Goal: Information Seeking & Learning: Learn about a topic

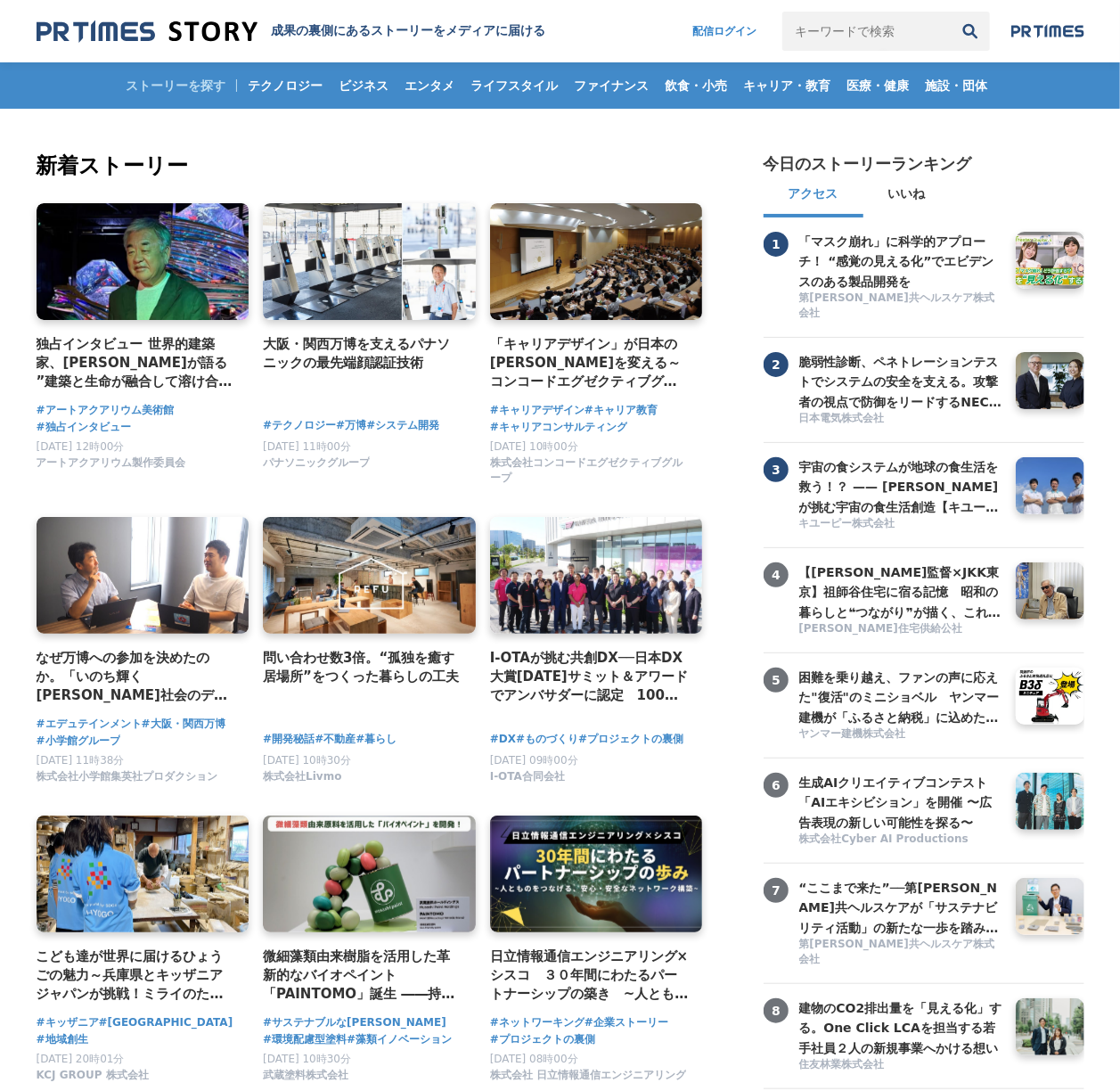
click at [814, 33] on input "キーワードで検索" at bounding box center [867, 31] width 168 height 39
type input "QB HOUSE"
click at [951, 11] on button "検索" at bounding box center [971, 31] width 39 height 39
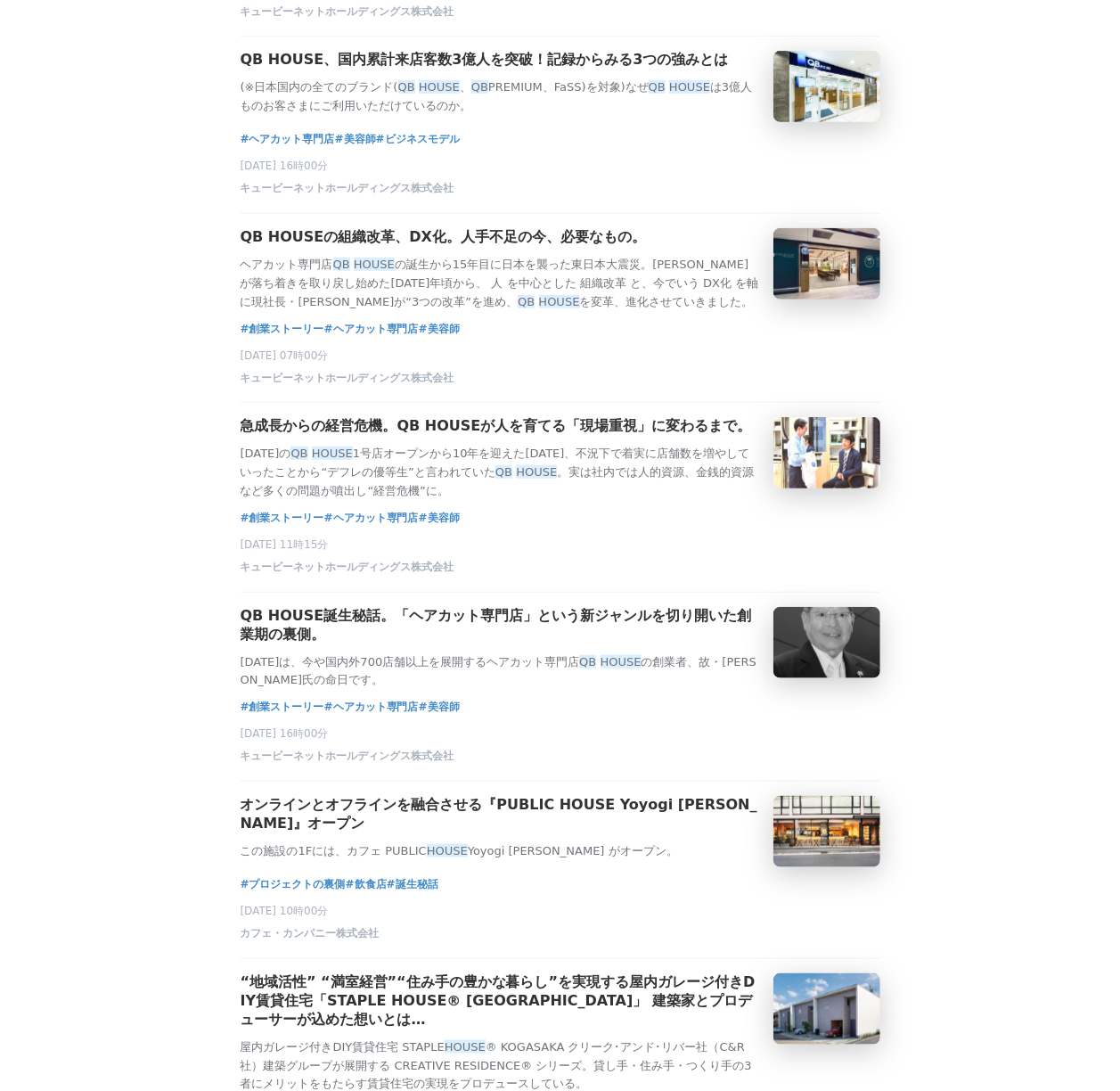
scroll to position [593, 0]
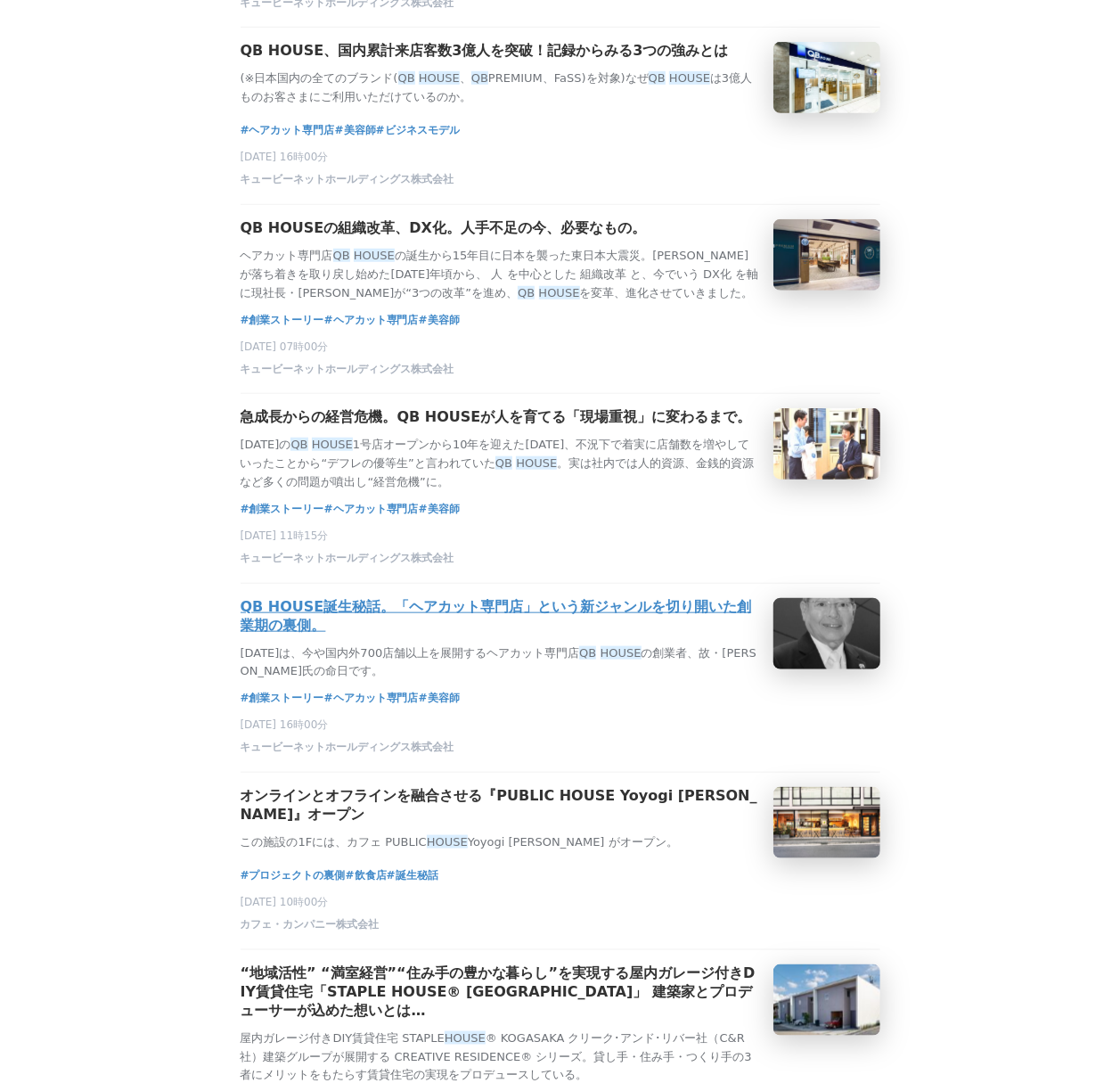
click at [673, 635] on h3 "QB HOUSE誕生秘話。「ヘアカット専門店」という新ジャンルを切り開いた創業期の裏側。" at bounding box center [500, 616] width 518 height 37
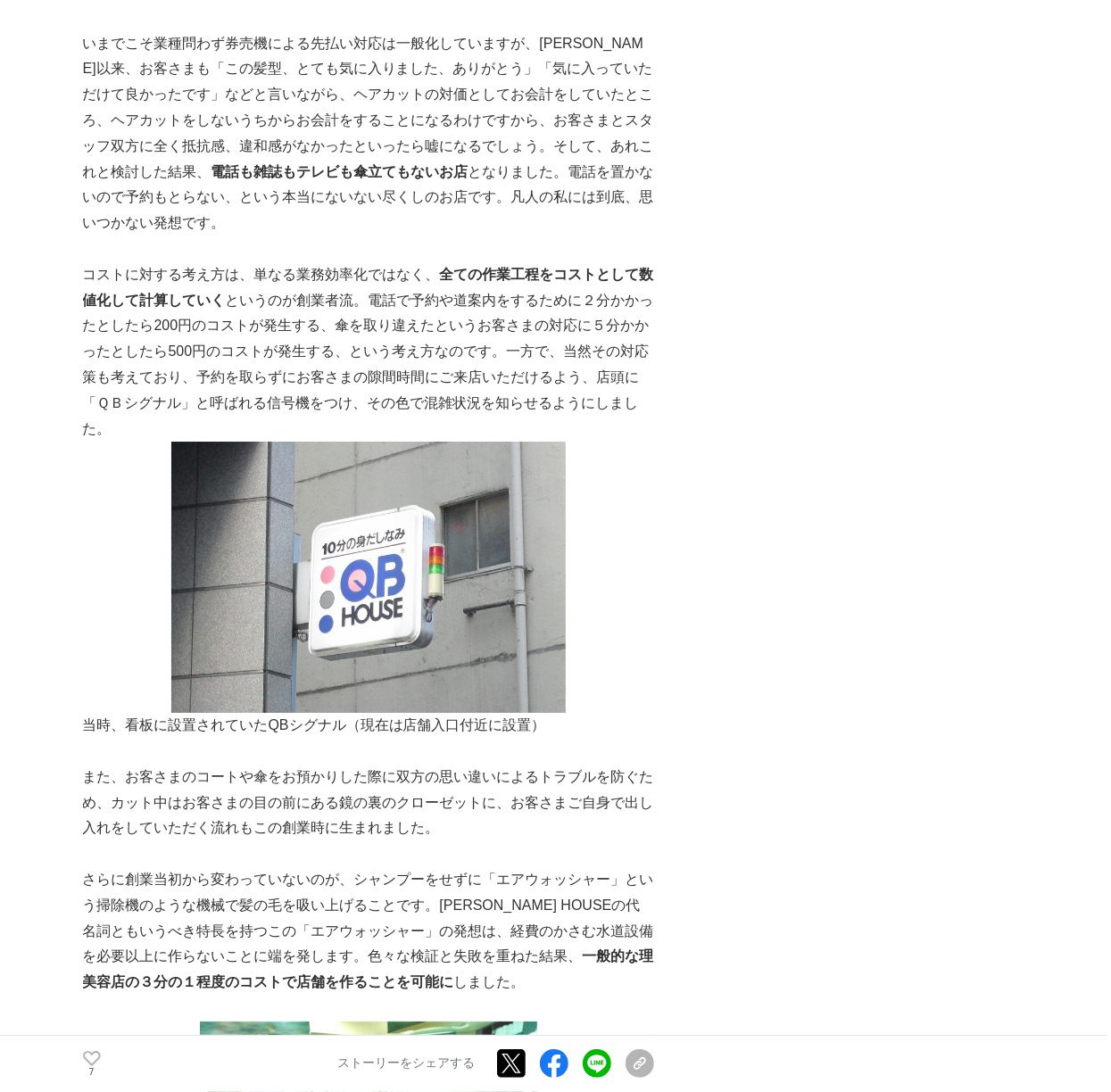
scroll to position [2616, 0]
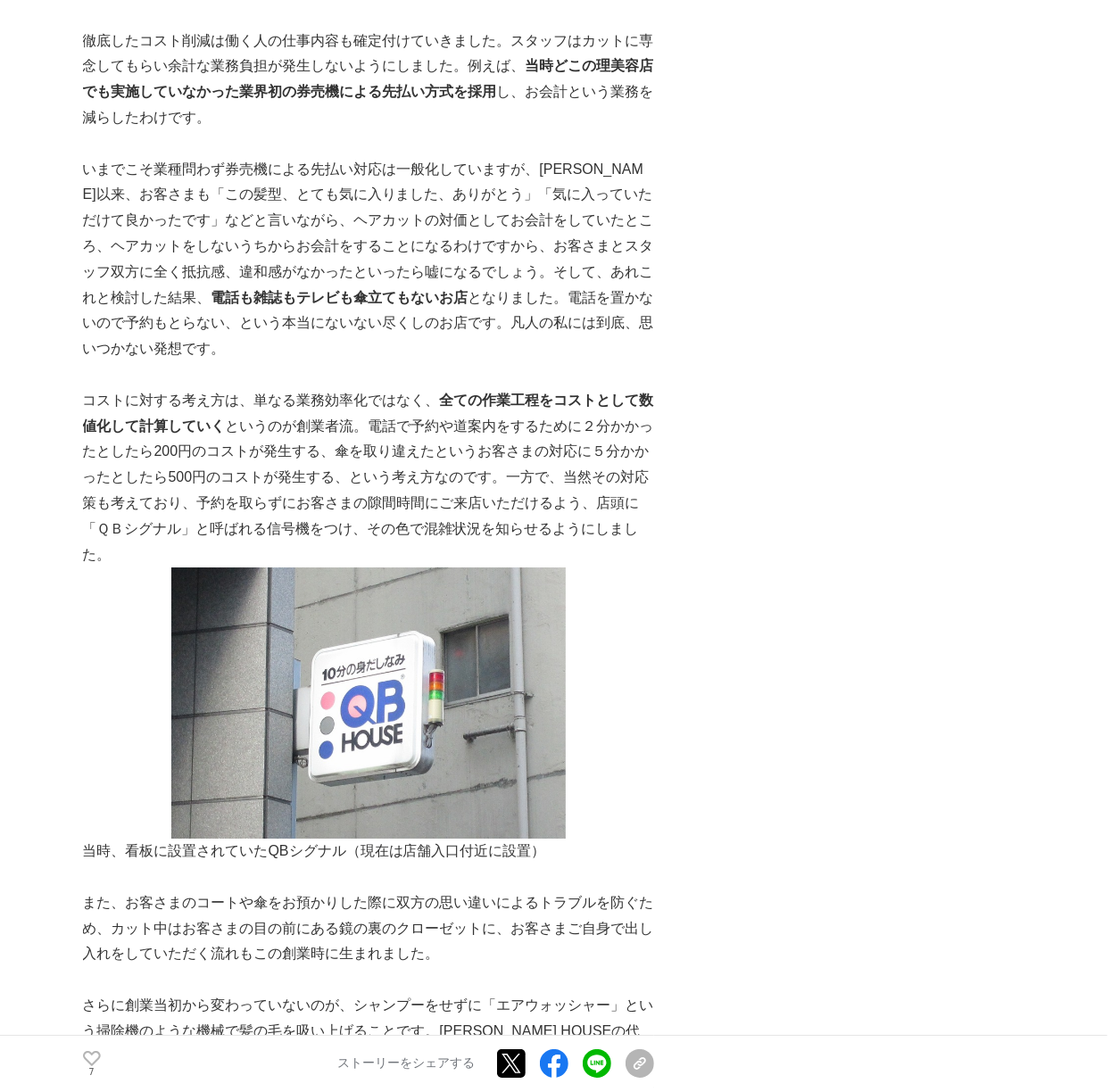
drag, startPoint x: 955, startPoint y: 382, endPoint x: 935, endPoint y: 382, distance: 20.0
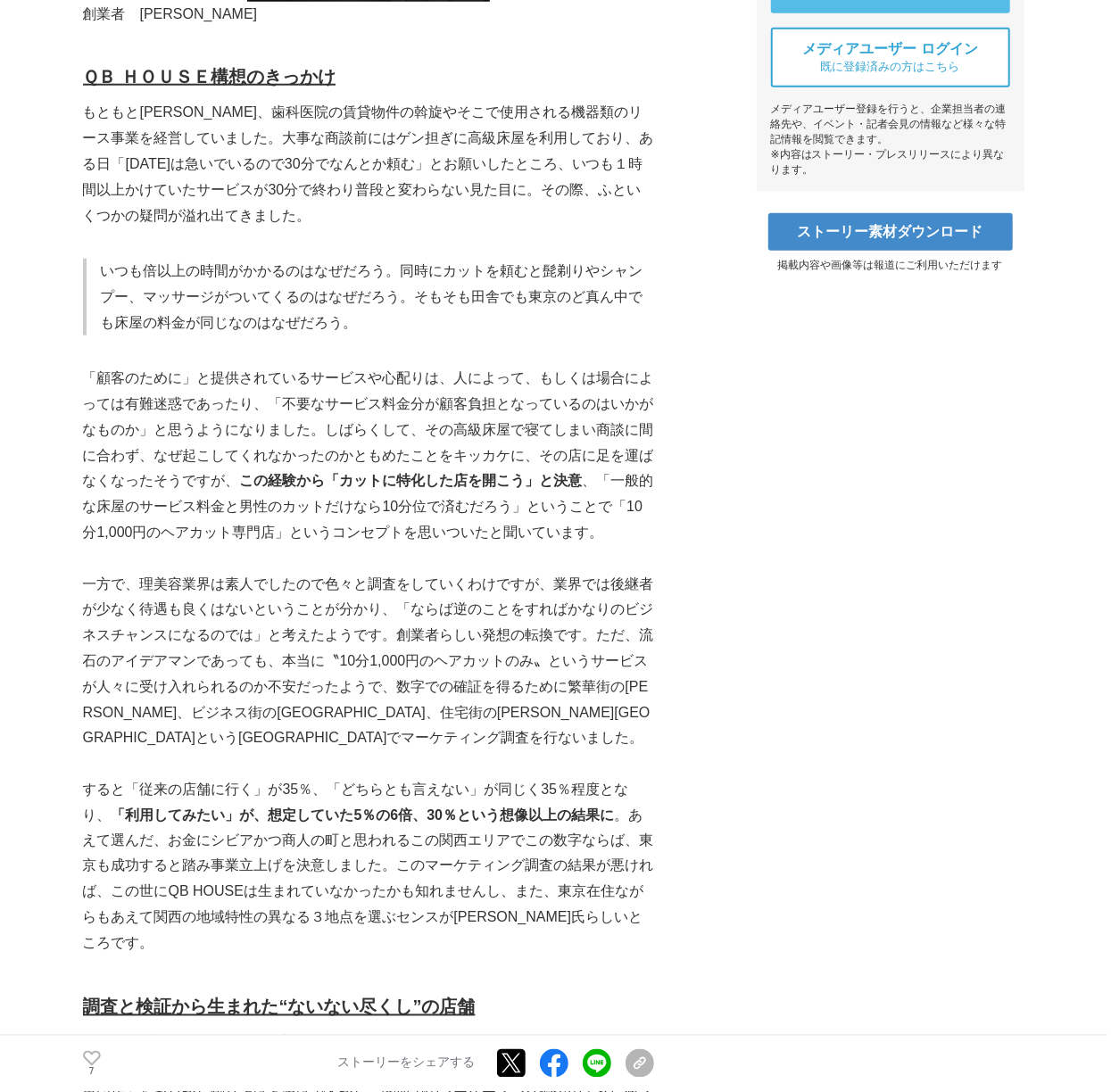
scroll to position [832, 0]
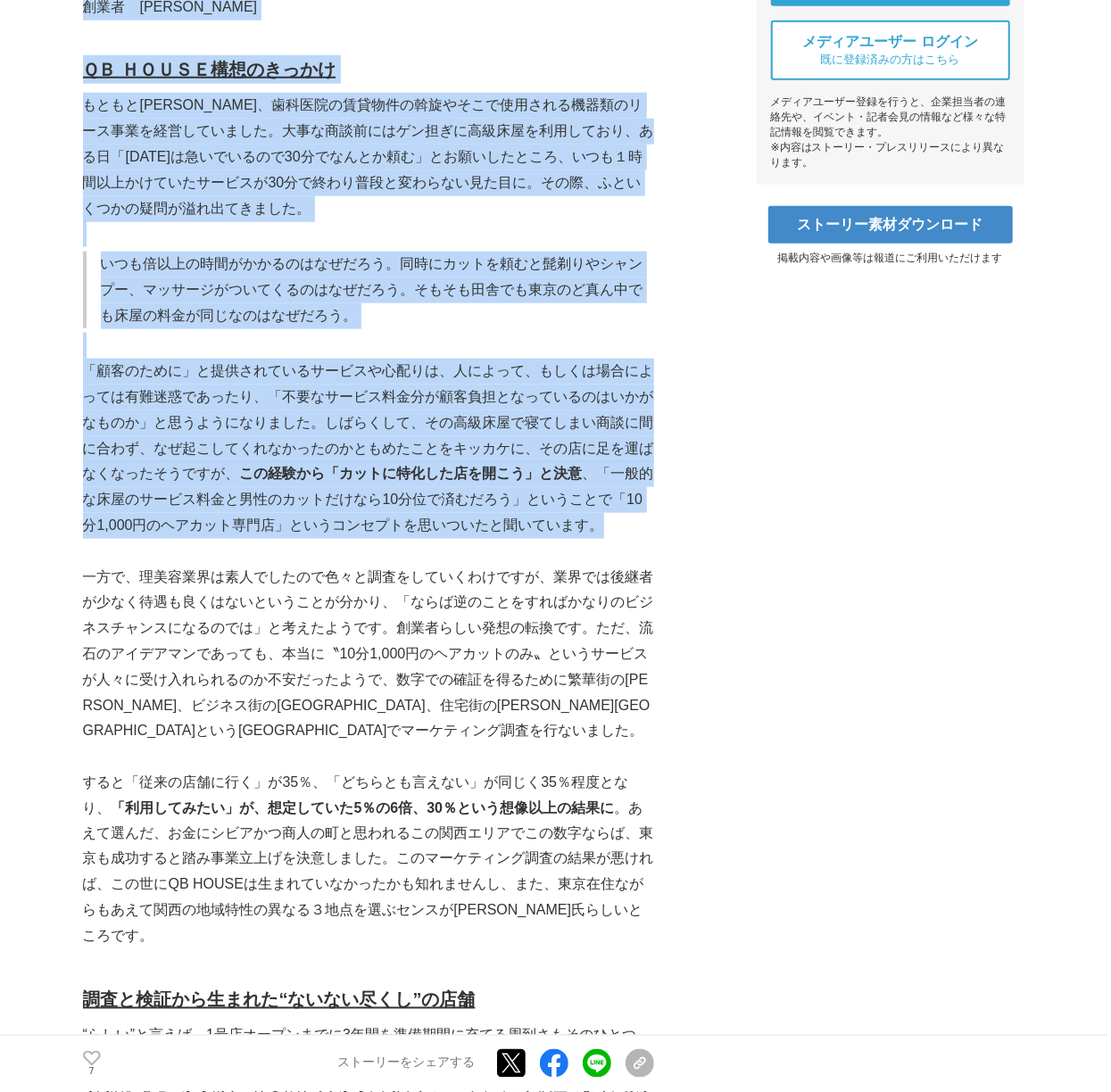
drag, startPoint x: 79, startPoint y: 98, endPoint x: 621, endPoint y: 529, distance: 692.5
copy section "QB HOUSE誕生秘話。「ヘアカット専門店」という新ジャンルを切り開いた創業期の裏側。 創業ストーリー #創業ストーリー #ヘアカット専門店 #美容師 20…"
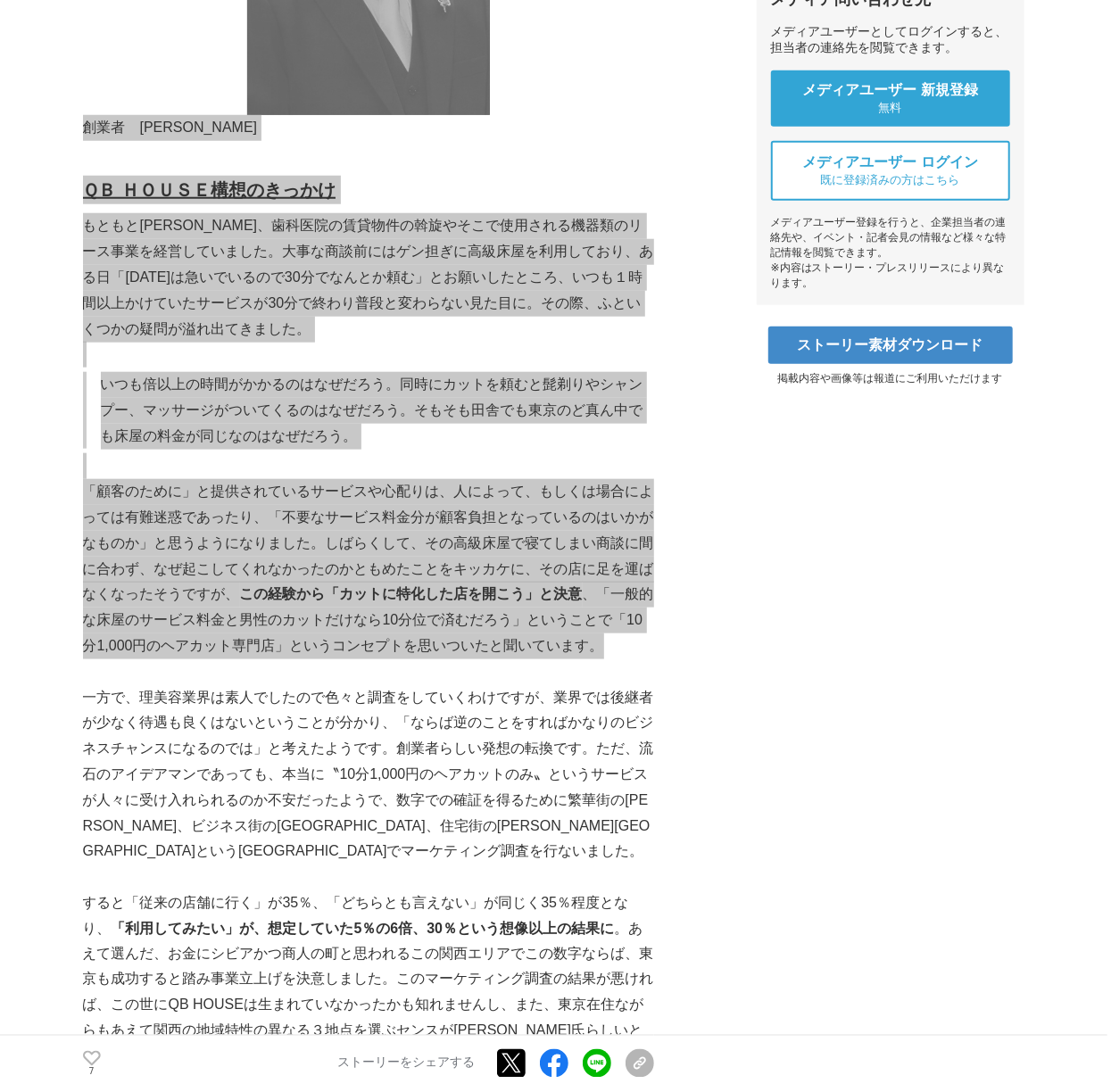
scroll to position [713, 0]
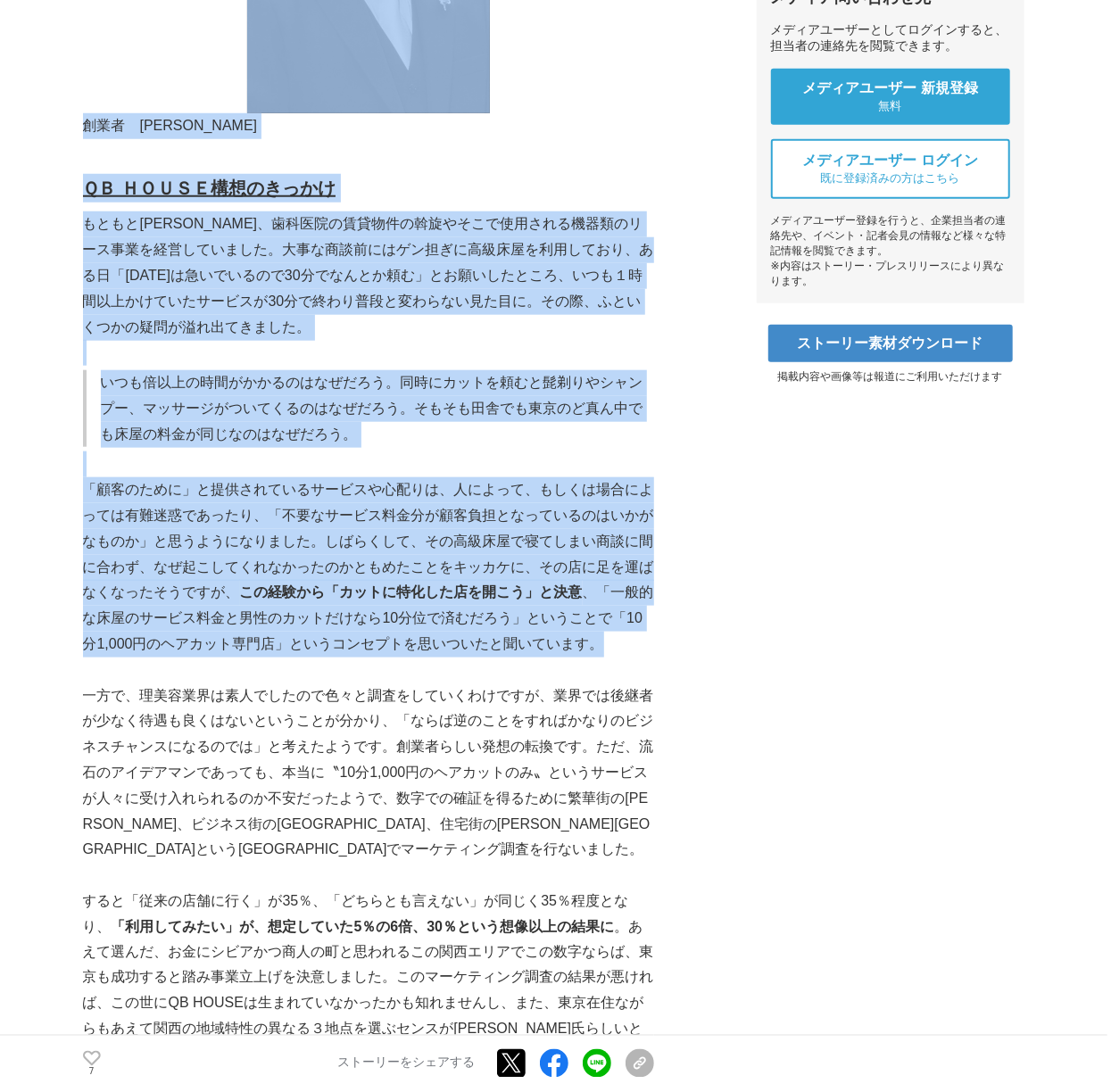
click at [153, 407] on p "いつも倍以上の時間がかかるのはなぜだろう。同時にカットを頼むと髭剃りやシャンプー、マッサージがついてくるのはなぜだろう。そもそも田舎でも東京のど真ん中でも床屋…" at bounding box center [378, 409] width 554 height 77
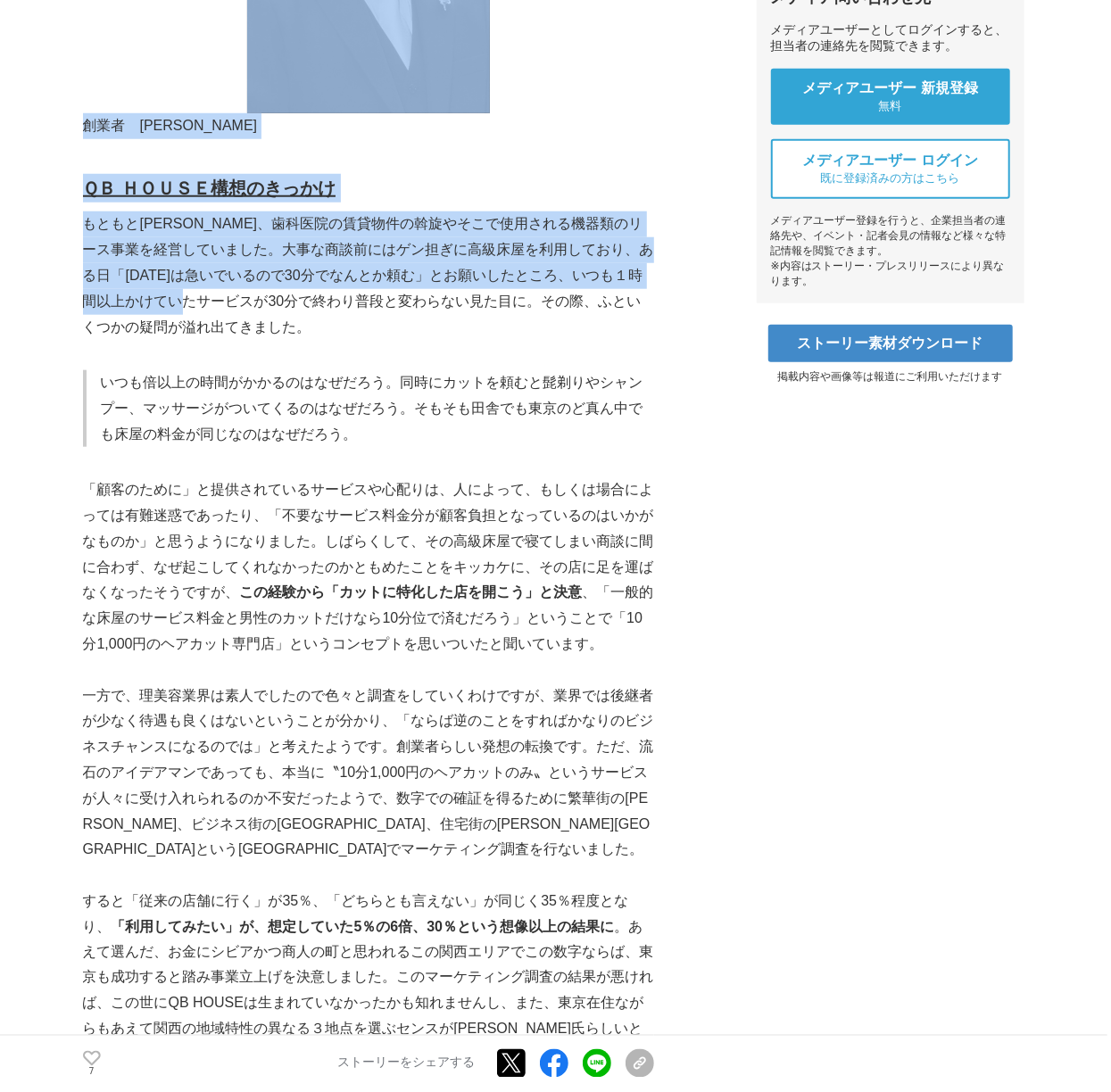
drag, startPoint x: 76, startPoint y: 220, endPoint x: 180, endPoint y: 287, distance: 123.7
click at [180, 287] on p "もともと小西氏は、歯科医院の賃貸物件の斡旋やそこで使用される機器類のリース事業を経営していました。大事な商談前にはゲン担ぎに高級床屋を利用しており、ある日「今…" at bounding box center [368, 275] width 571 height 128
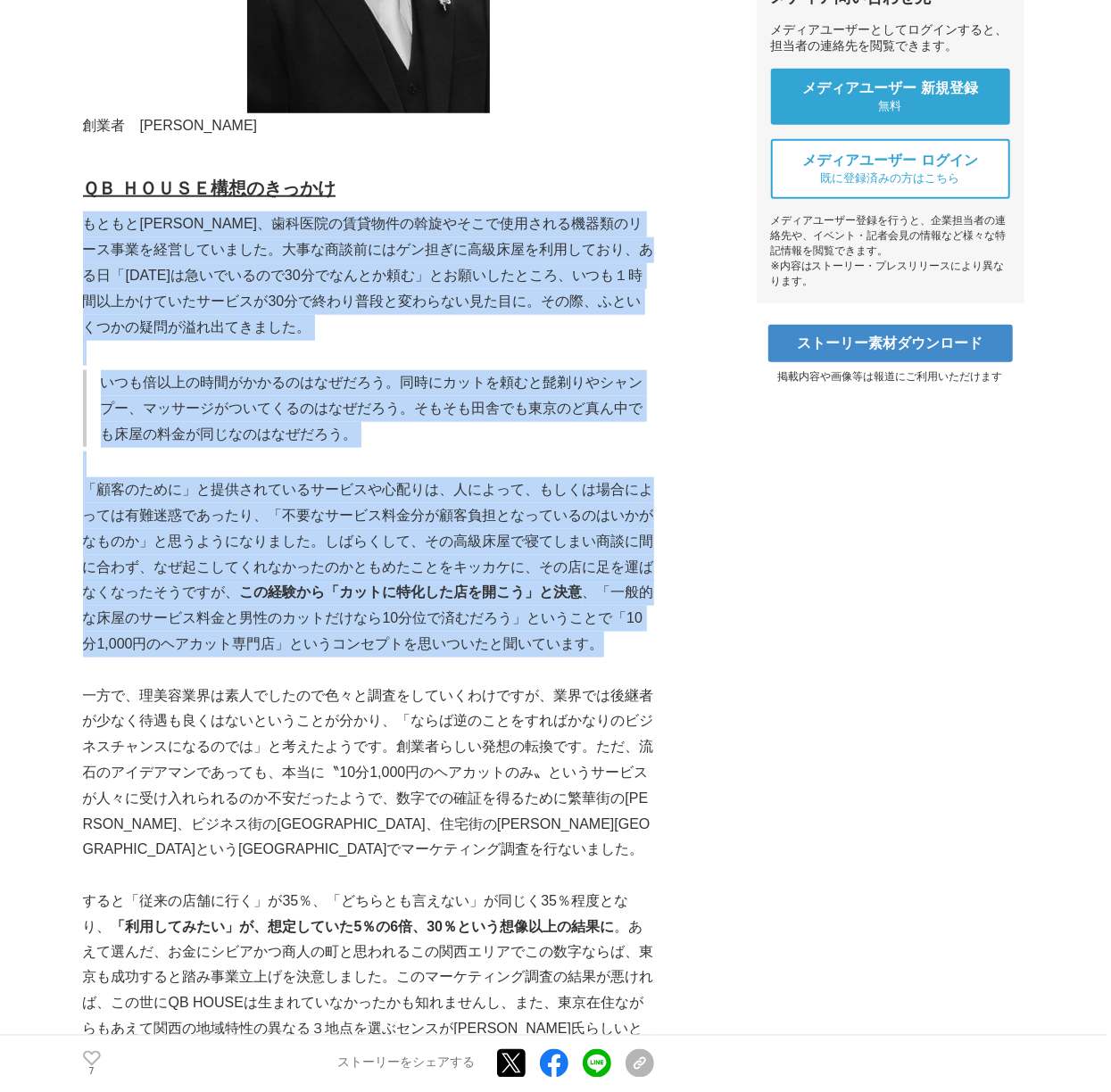
drag, startPoint x: 83, startPoint y: 229, endPoint x: 628, endPoint y: 639, distance: 682.0
copy div "もともと小西氏は、歯科医院の賃貸物件の斡旋やそこで使用される機器類のリース事業を経営していました。大事な商談前にはゲン担ぎに高級床屋を利用しており、ある日「今…"
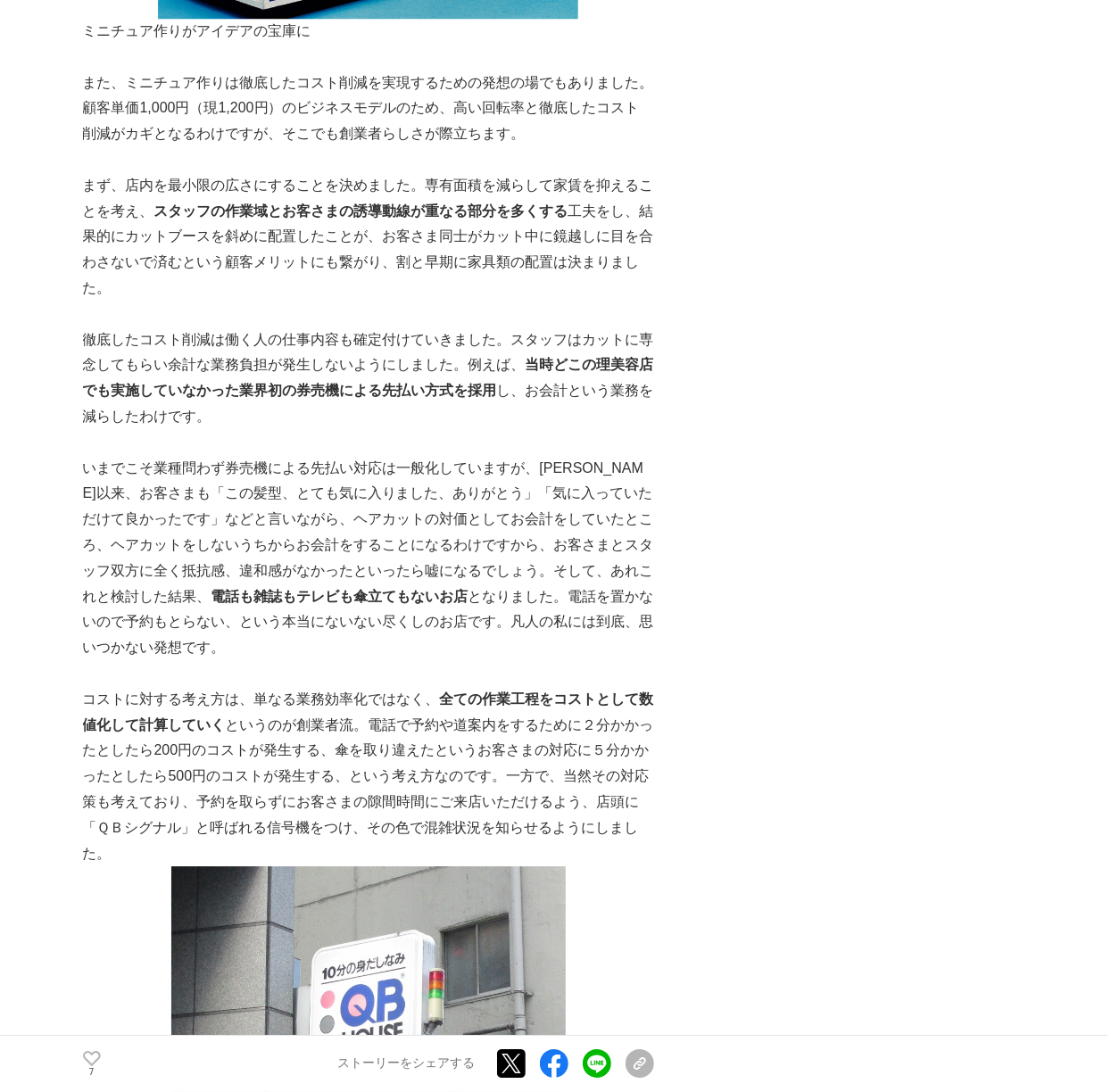
scroll to position [2378, 0]
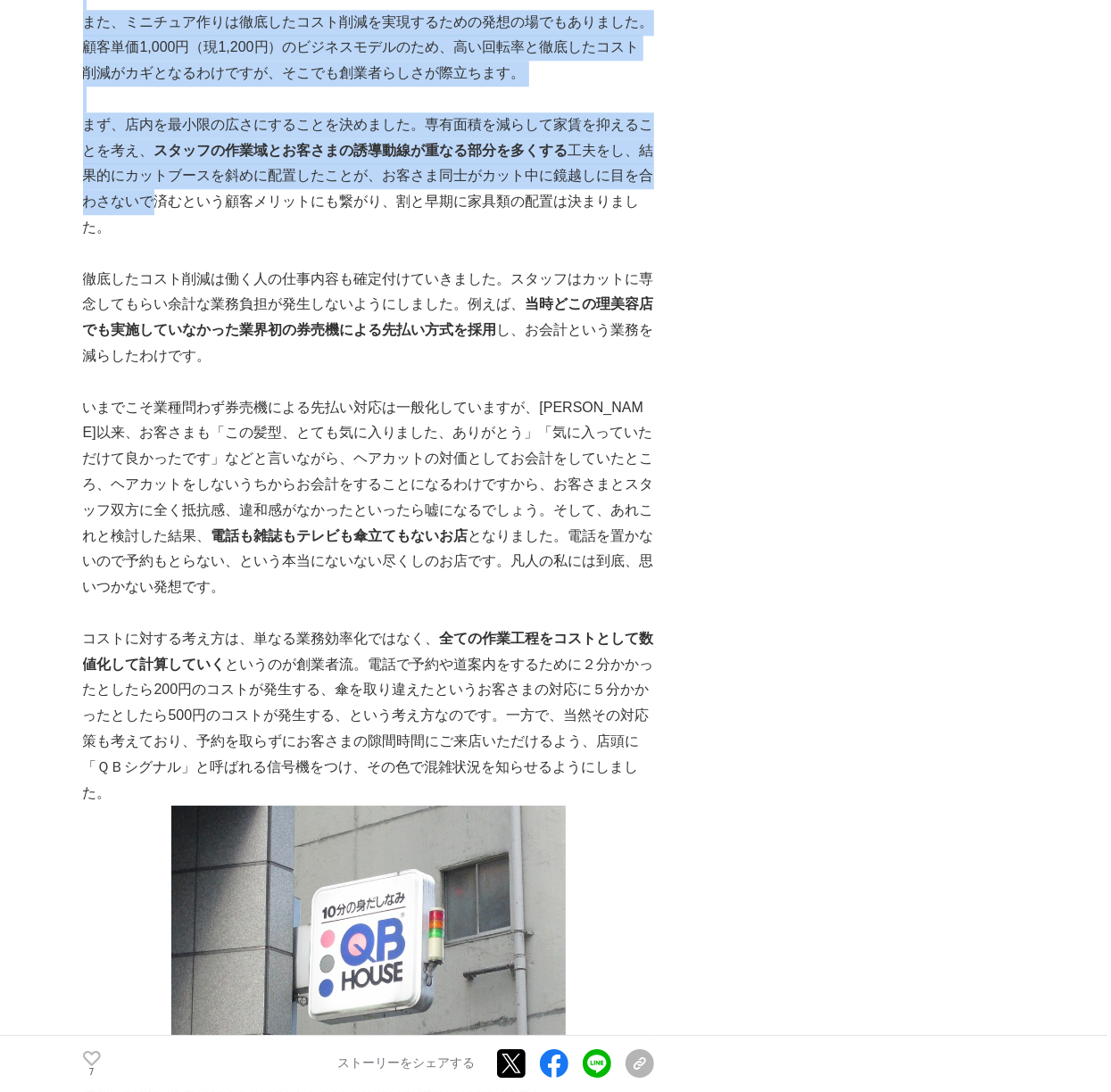
drag, startPoint x: 80, startPoint y: 100, endPoint x: 150, endPoint y: 165, distance: 95.5
click at [155, 147] on p "まず、店内を最小限の広さにすることを決めました。専有面積を減らして家賃を抑えることを考え、 スタッフの作業域とお客さまの誘導動線が重なる部分を多くする 工夫を…" at bounding box center [368, 176] width 571 height 128
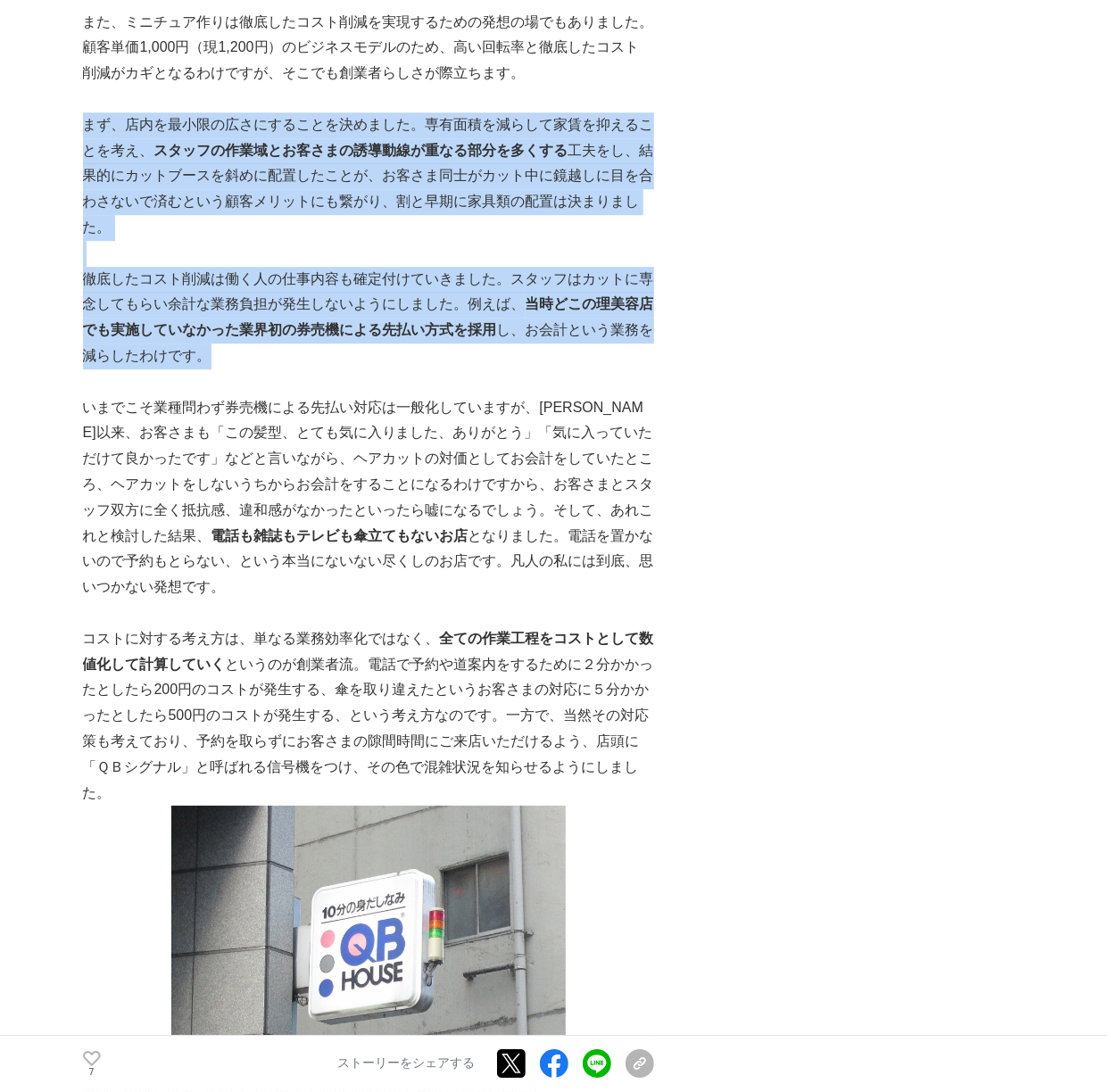
drag, startPoint x: 89, startPoint y: 94, endPoint x: 236, endPoint y: 328, distance: 276.3
copy div "まず、店内を最小限の広さにすることを決めました。専有面積を減らして家賃を抑えることを考え、 スタッフの作業域とお客さまの誘導動線が重なる部分を多くする 工夫を…"
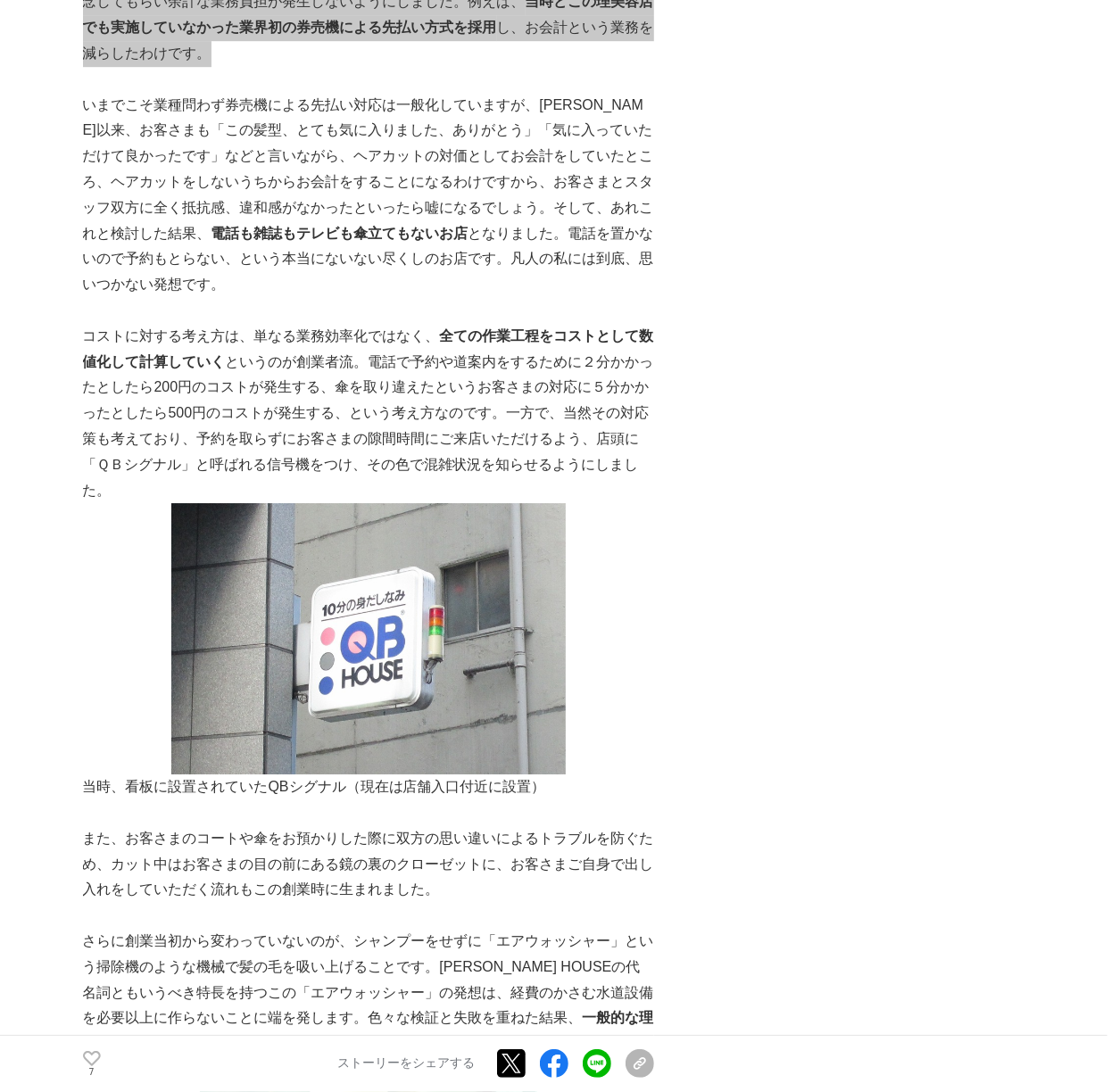
scroll to position [2735, 0]
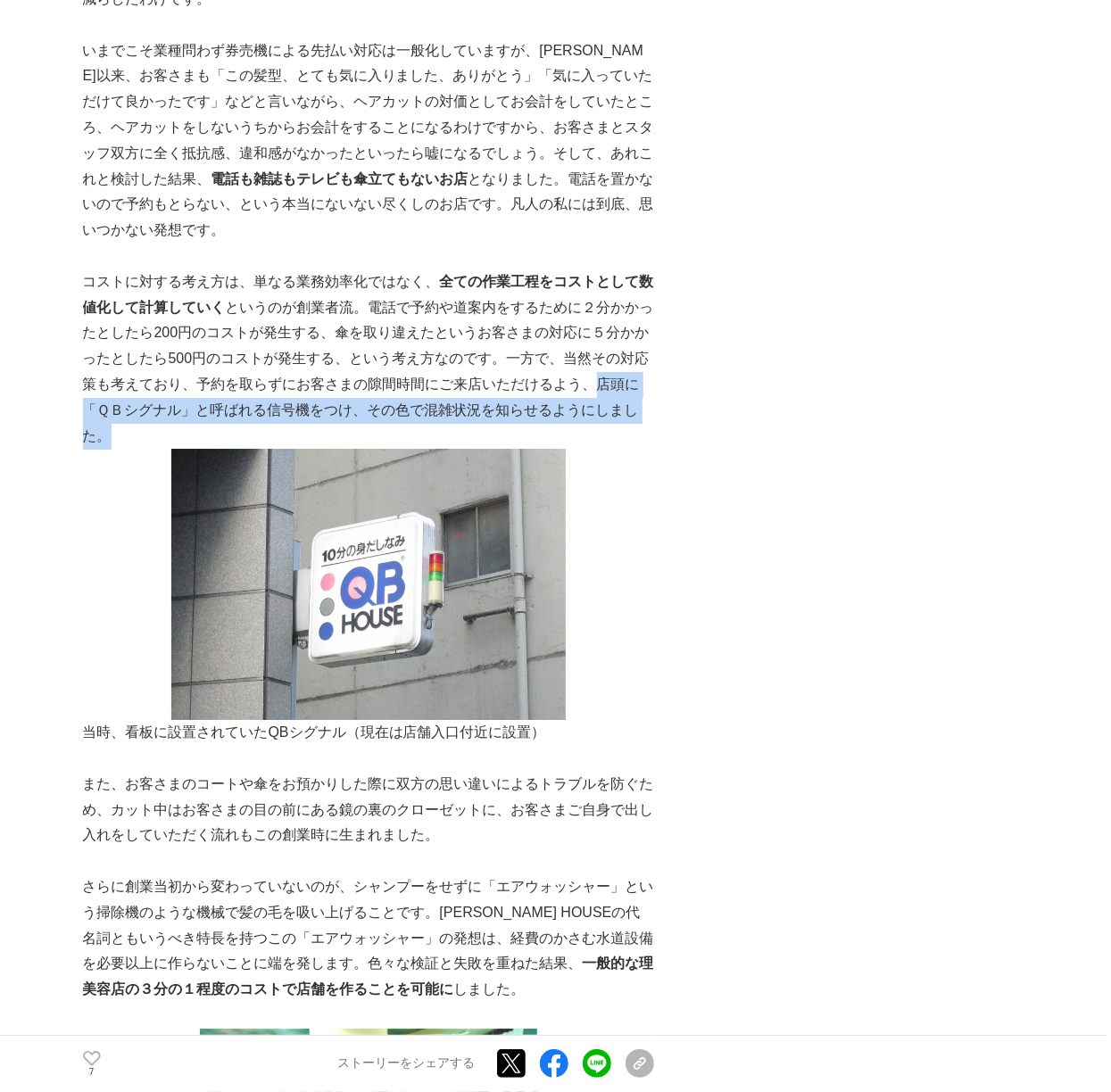
drag, startPoint x: 593, startPoint y: 357, endPoint x: 641, endPoint y: 400, distance: 64.4
click at [641, 400] on p "コストに対する考え方は、単なる業務効率化ではなく、 全ての作業工程をコストとして数値化して計算していく というのが創業者流。電話で予約や道案内をするために２分…" at bounding box center [368, 359] width 571 height 180
copy p "店頭に「ＱＢシグナル」と呼ばれる信号機をつけ、その色で混雑状況を知らせるようにしました。"
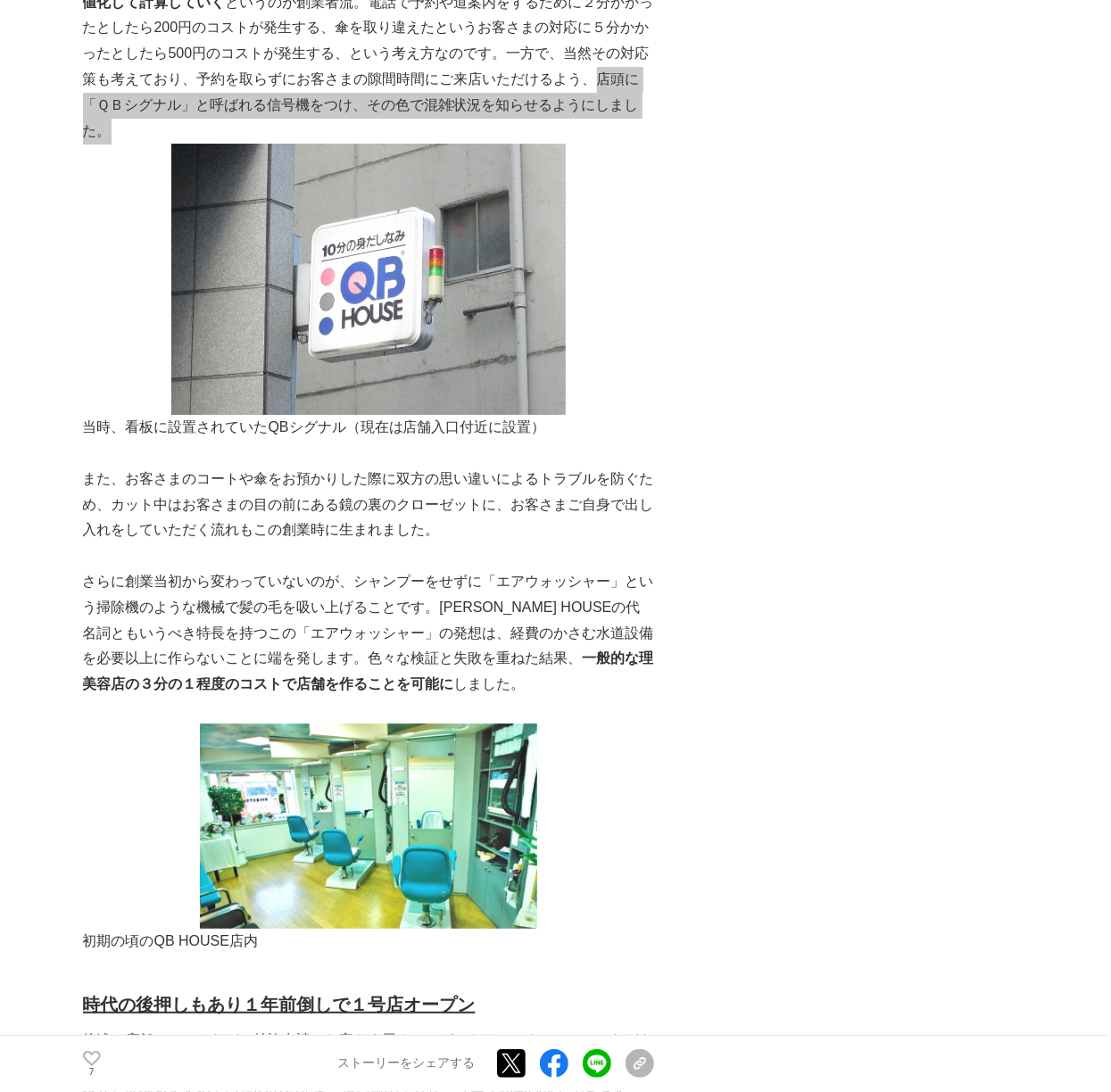
scroll to position [3211, 0]
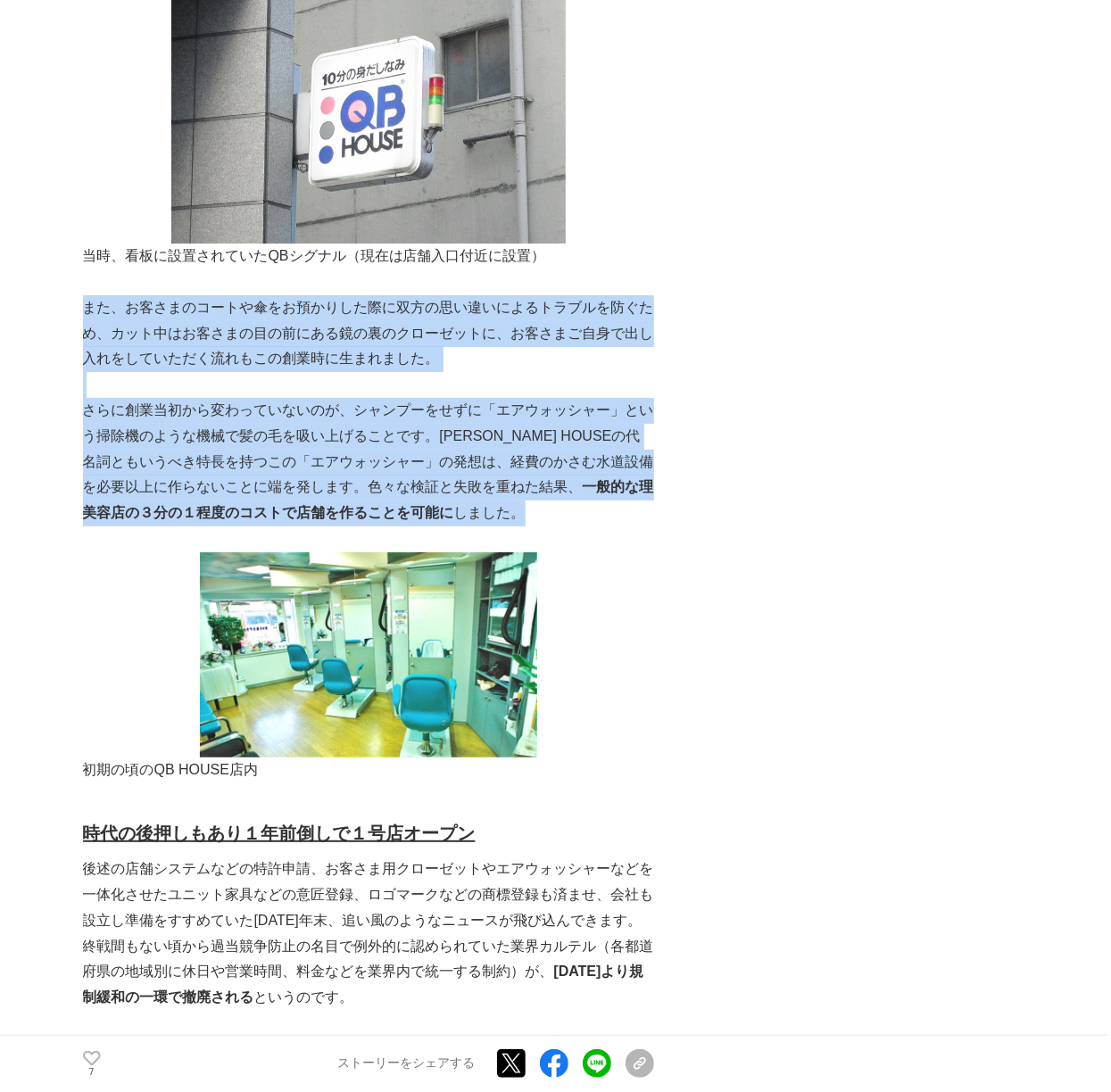
drag, startPoint x: 83, startPoint y: 282, endPoint x: 507, endPoint y: 490, distance: 472.3
click at [507, 490] on div "7月３日は、今や国内外700店舗以上を展開するヘアカット専門店「QB HOUSE」の創業者、故・小西國義氏の命日です。１号店オープンから25年目を迎えた創業者…" at bounding box center [368, 986] width 571 height 7822
copy div "また、お客さまのコートや傘をお預かりした際に双方の思い違いによるトラブルを防ぐため、カット中はお客さまの目の前にある鏡の裏のクローゼットに、お客さまご自身で出…"
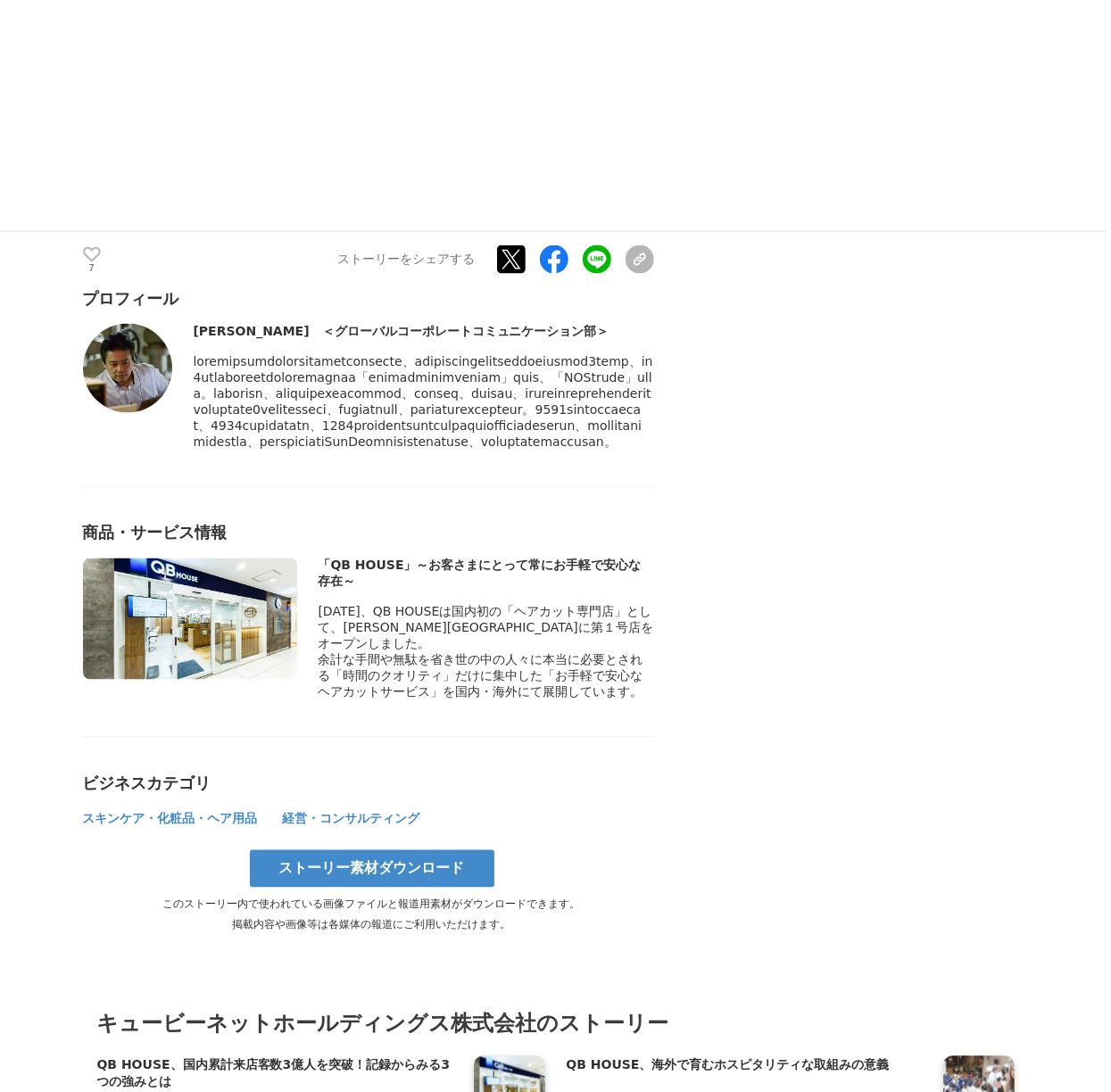
scroll to position [7968, 0]
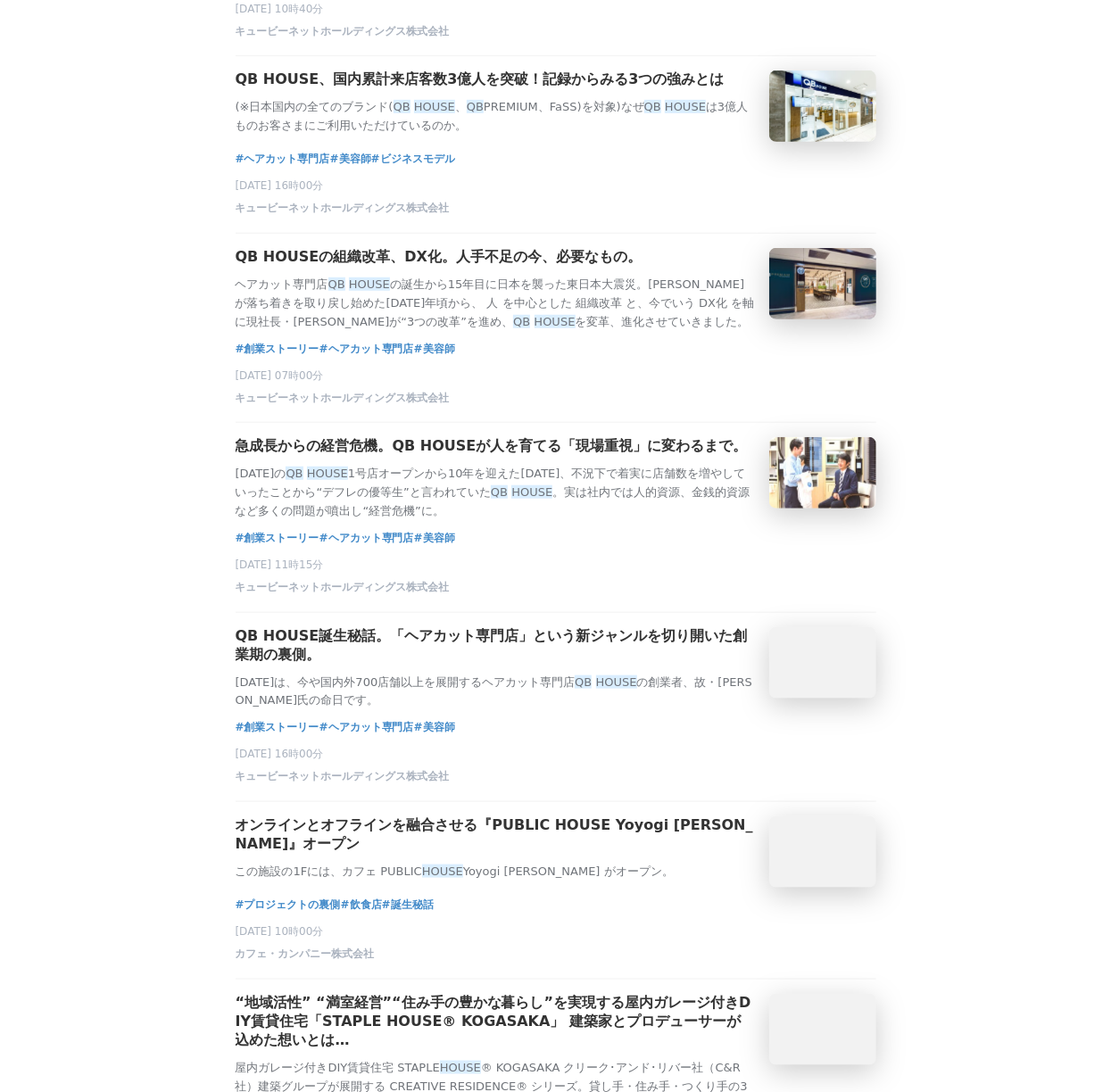
scroll to position [594, 0]
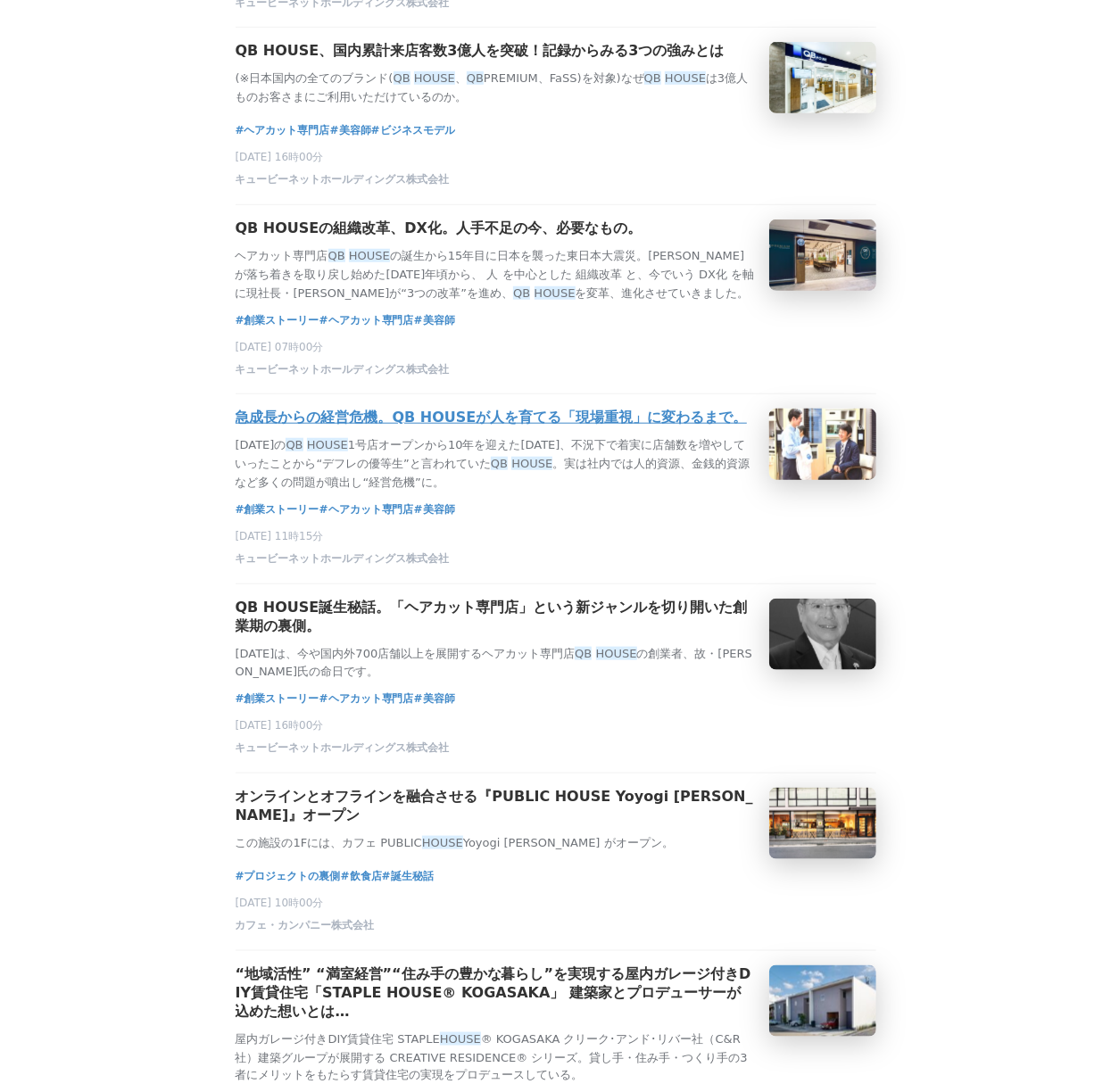
click at [572, 427] on h3 "急成長からの経営危機。QB HOUSEが人を育てる「現場重視」に変わるまで。" at bounding box center [492, 418] width 512 height 19
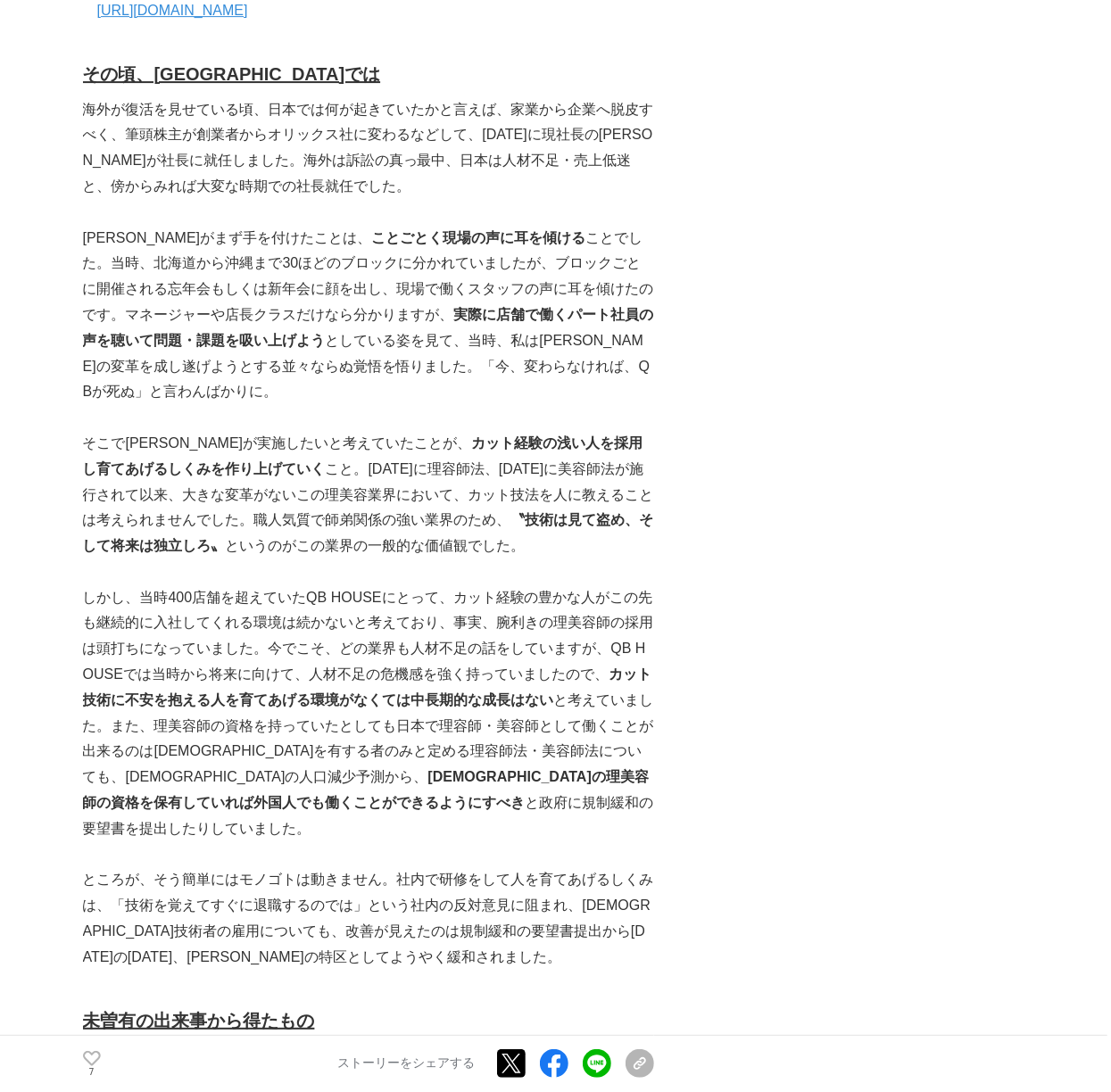
scroll to position [2973, 0]
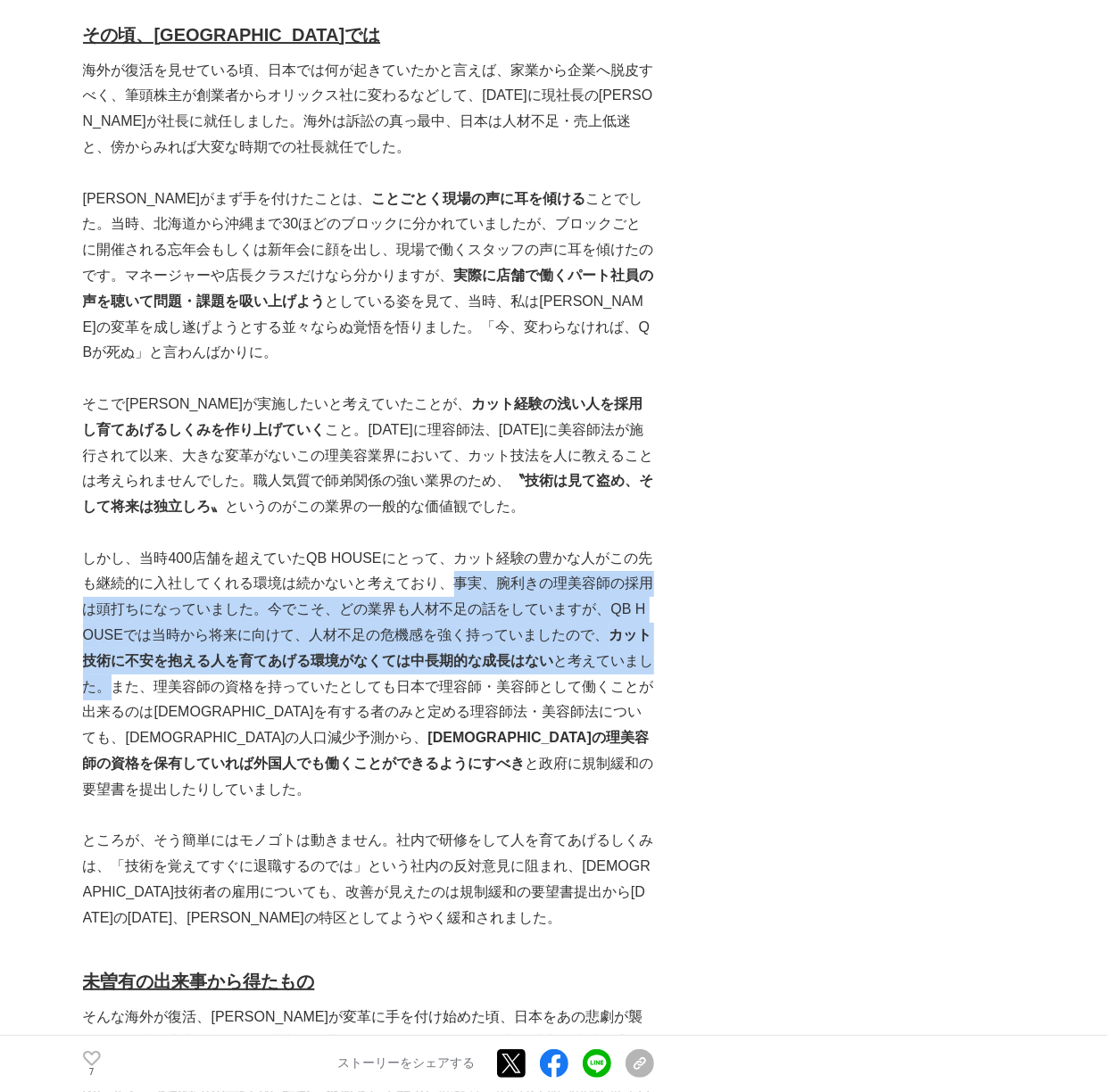
drag, startPoint x: 454, startPoint y: 533, endPoint x: 115, endPoint y: 631, distance: 352.9
click at [115, 631] on p "しかし、当時400店舗を超えていたQB HOUSEにとって、カット経験の豊かな人がこの先も継続的に入社してくれる環境は続かないと考えており、事実、腕利きの理美…" at bounding box center [368, 674] width 571 height 257
copy p "事実、腕利きの理美容師の採用は頭打ちになっていました。今でこそ、どの業界も人材不足の話をしていますが、QB HOUSEでは当時から将来に向けて、人材不足の危機…"
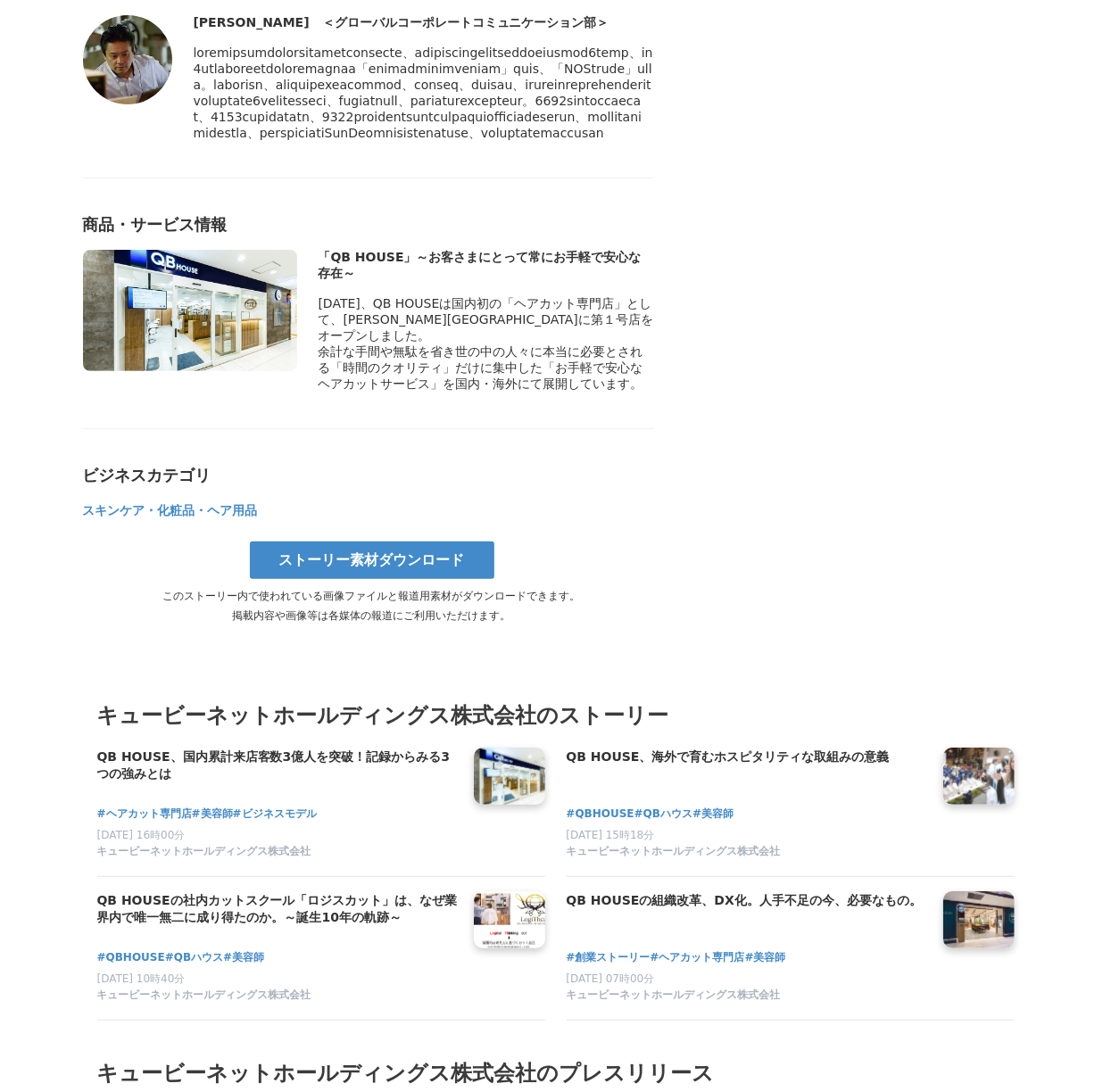
scroll to position [7255, 0]
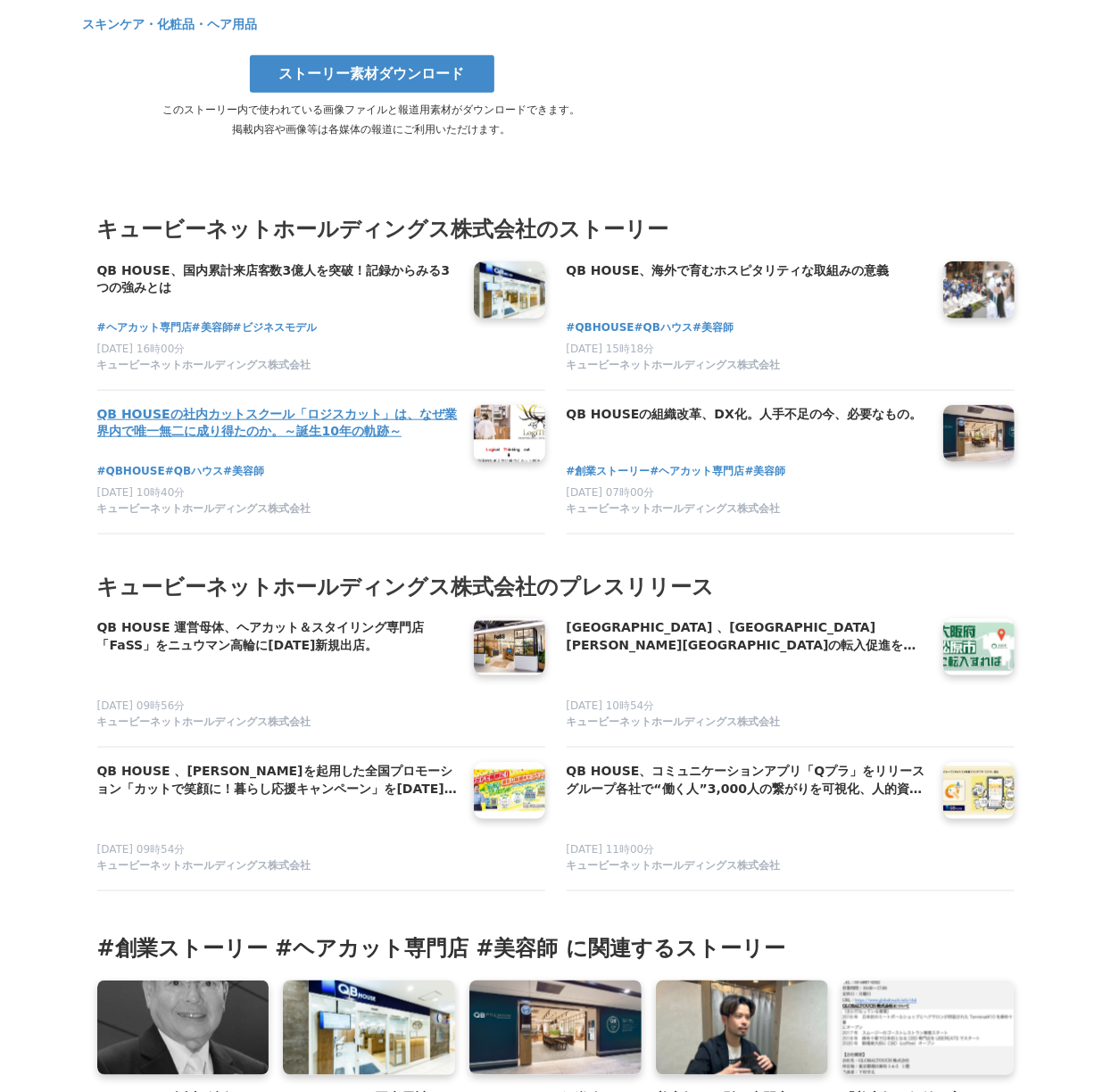
click at [361, 437] on h4 "QB HOUSEの社内カットスクール「ロジスカット」は、なぜ業界内で唯一無二に成り得たのか。～誕生10年の軌跡～" at bounding box center [278, 423] width 362 height 36
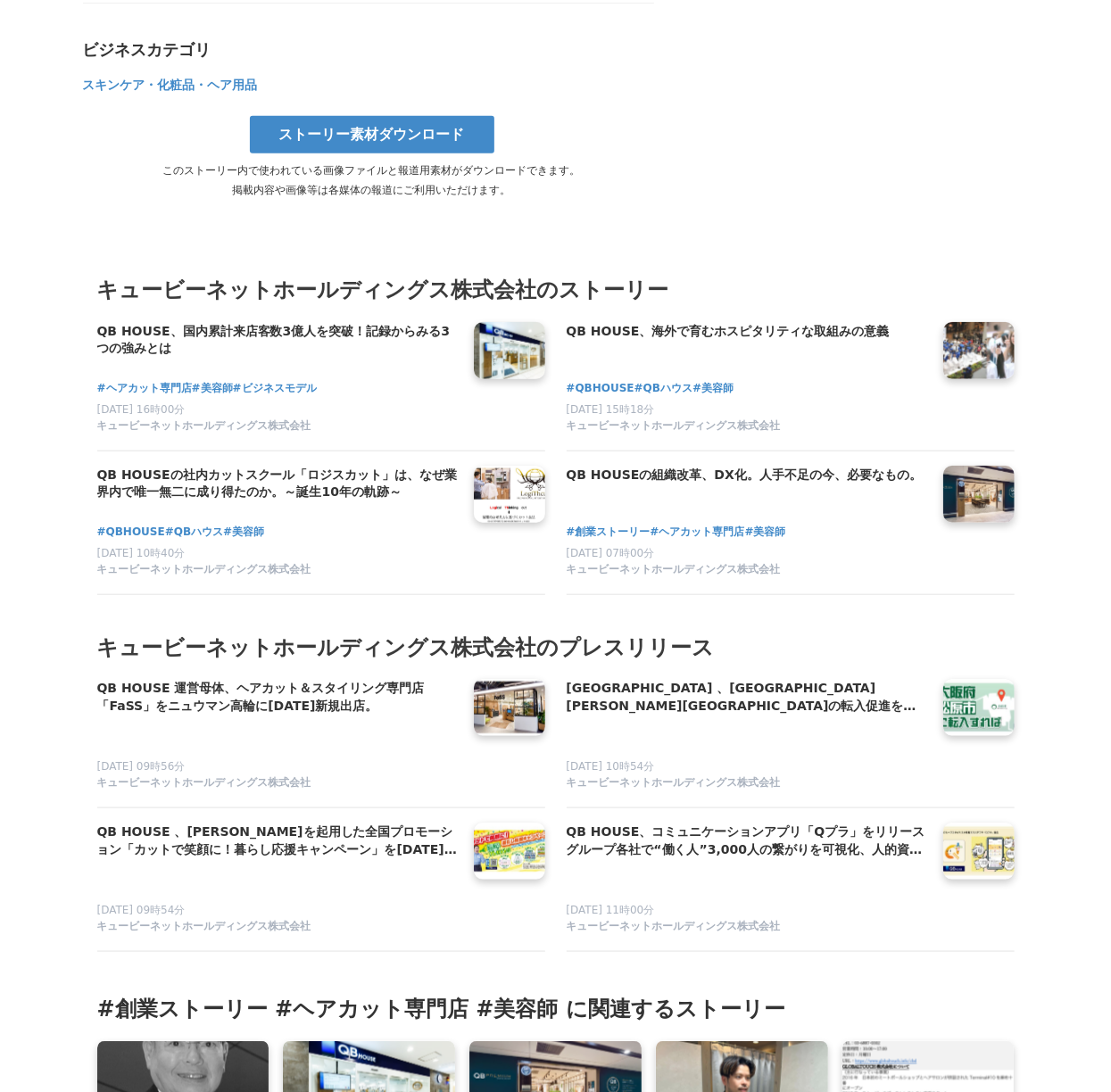
scroll to position [7204, 0]
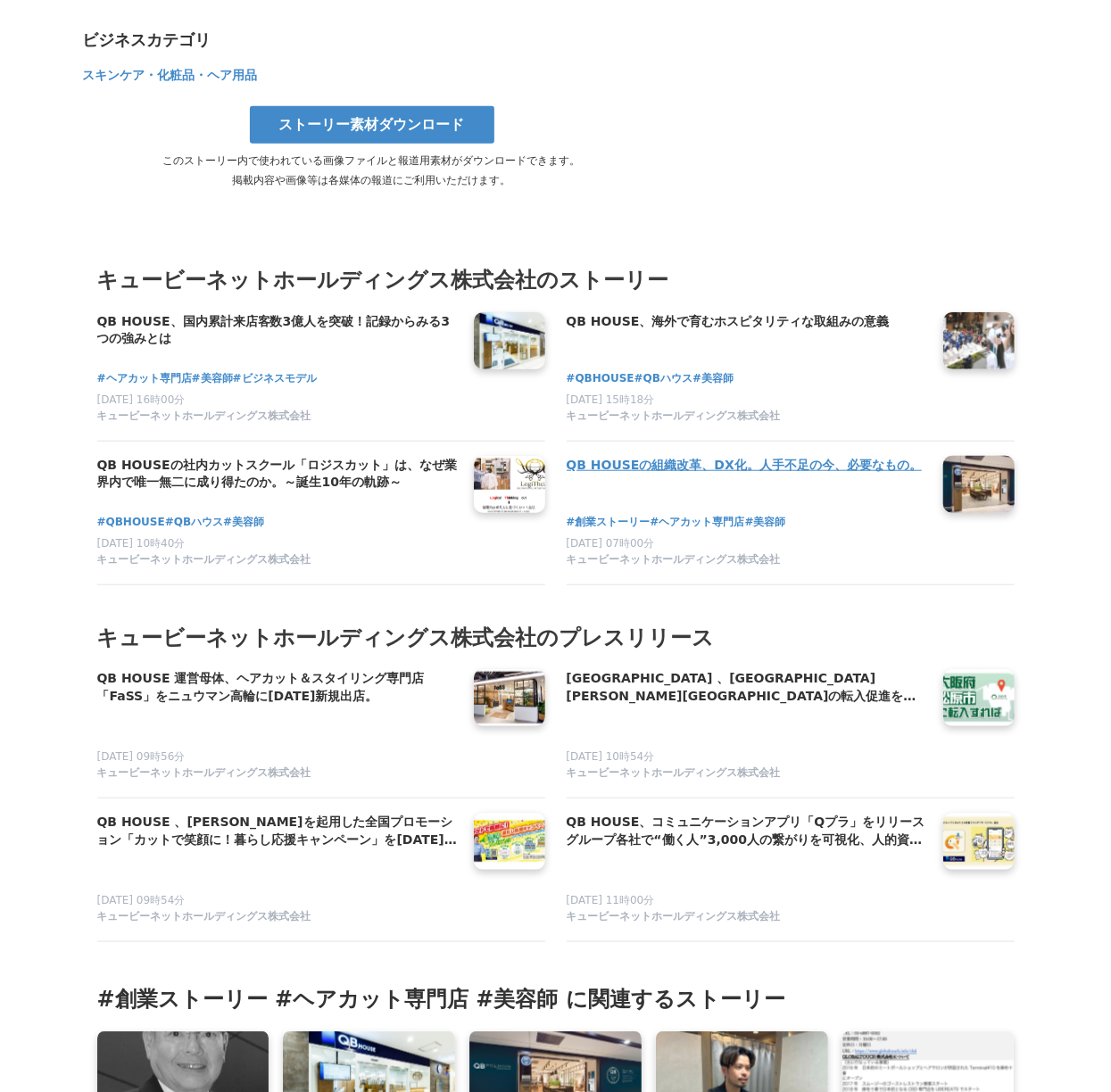
click at [828, 466] on h4 "QB HOUSEの組織改革、DX化。人手不足の今、必要なもの。" at bounding box center [747, 466] width 362 height 20
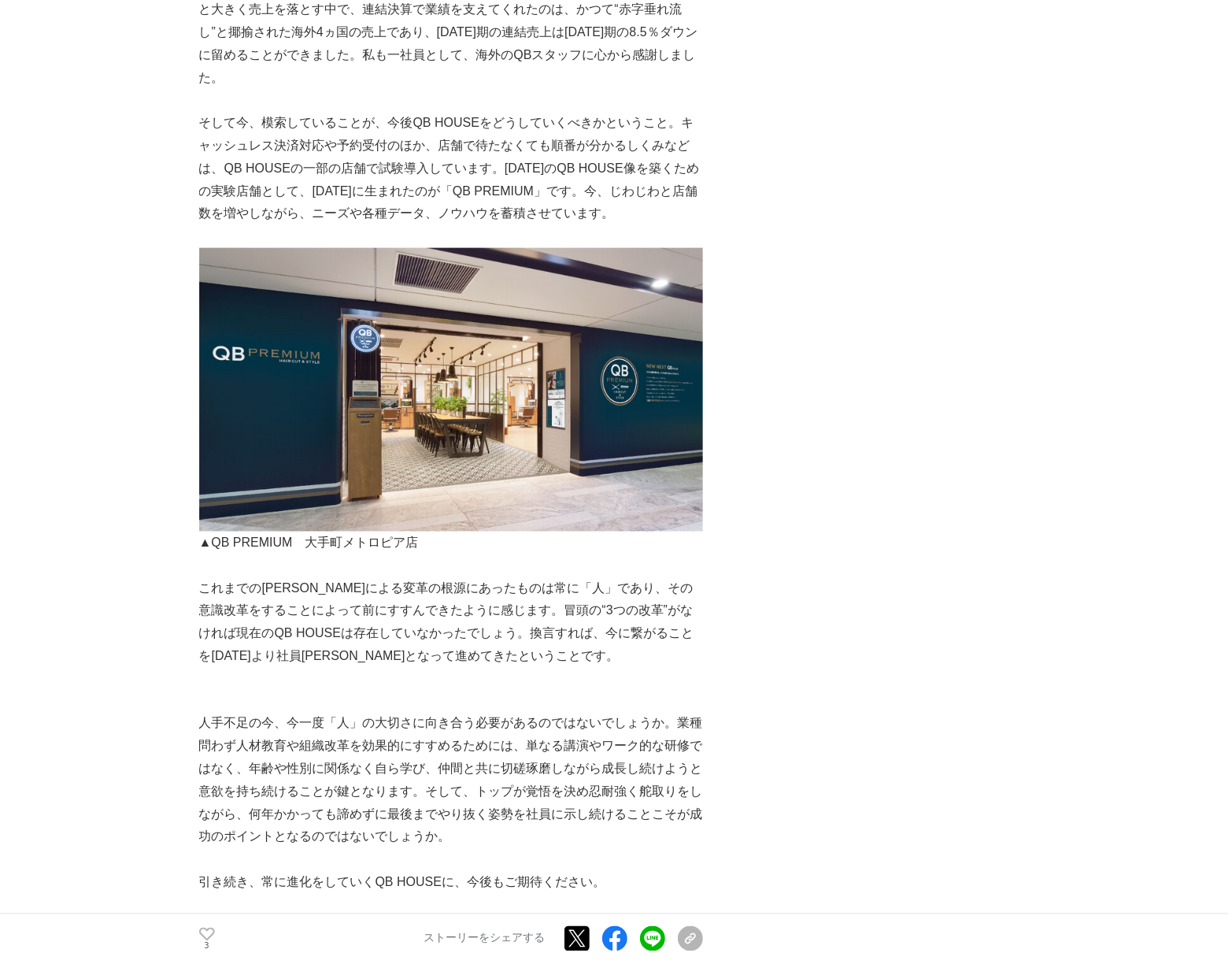
scroll to position [4829, 0]
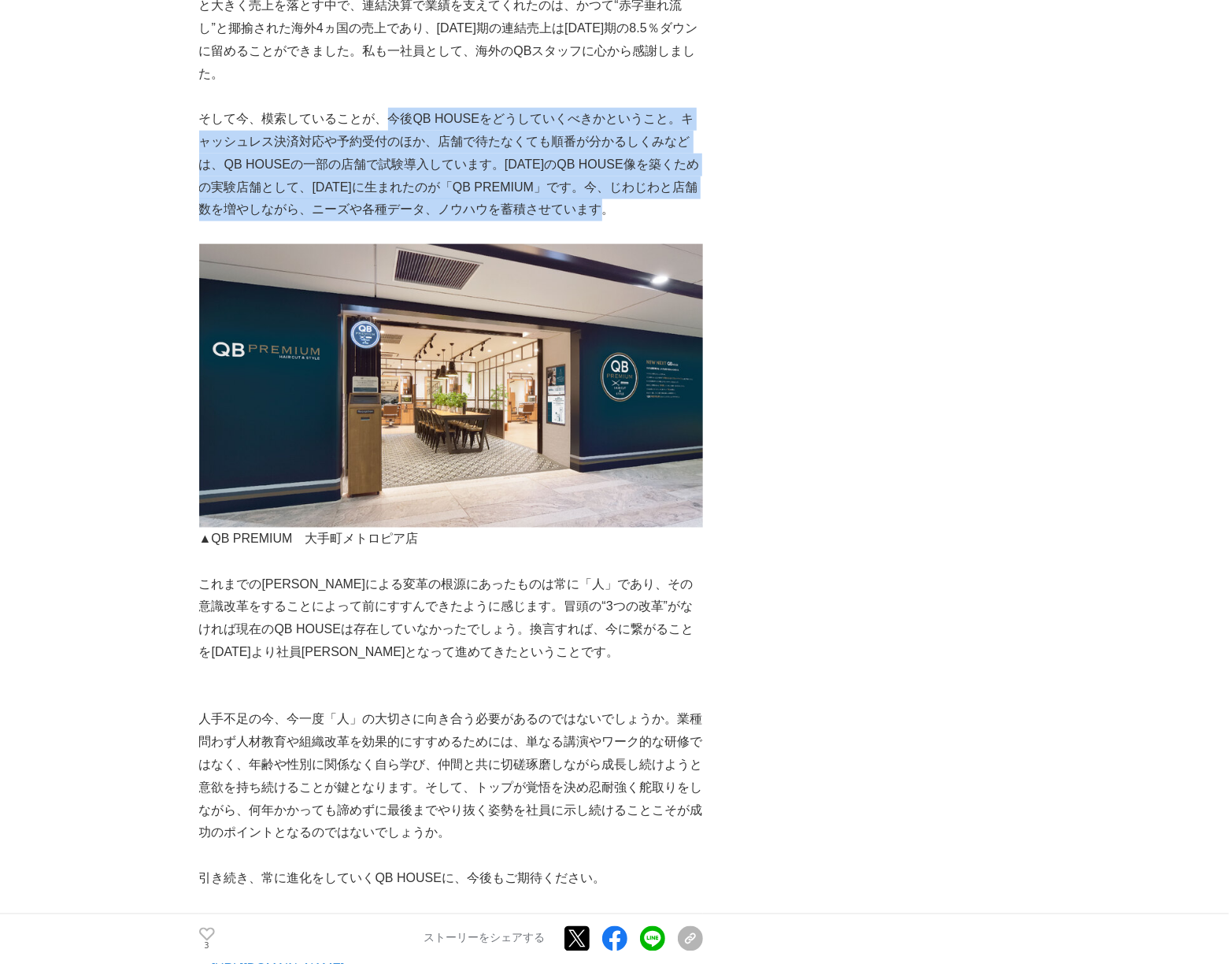
drag, startPoint x: 386, startPoint y: 253, endPoint x: 628, endPoint y: 342, distance: 257.8
click at [628, 221] on p "そして今、模索していることが、今後QB HOUSEをどうしていくべきかということ。キャッシュレス決済対応や予約受付のほか、店舗で待たなくても順番が分かるしくみ…" at bounding box center [451, 164] width 504 height 113
copy p "今後QB HOUSEをどうしていくべきかということ。キャッシュレス決済対応や予約受付のほか、店舗で待たなくても順番が分かるしくみなどは、QB HOUSEの一部…"
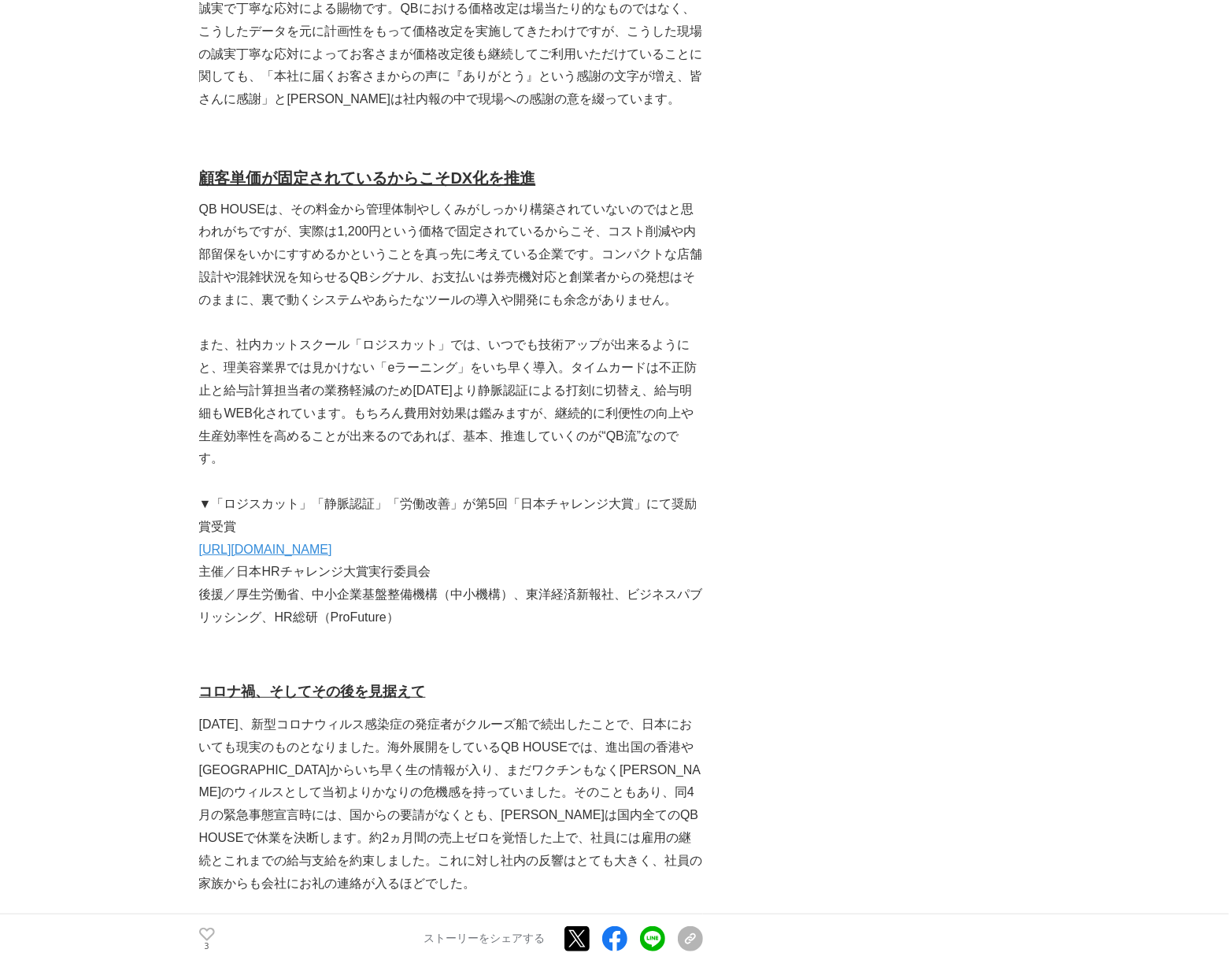
scroll to position [3780, 0]
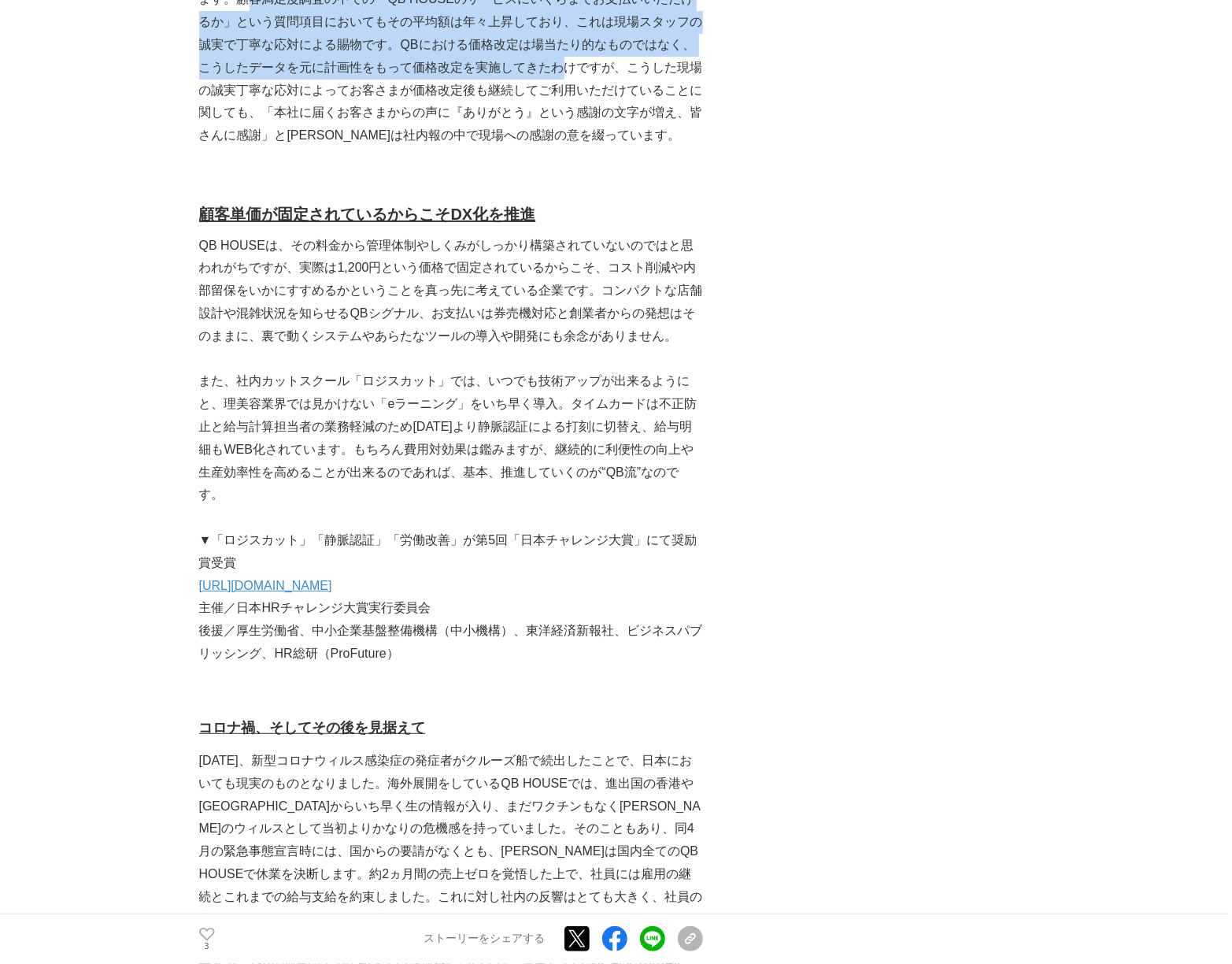
drag, startPoint x: 262, startPoint y: 158, endPoint x: 574, endPoint y: 219, distance: 317.9
click at [574, 147] on p "そして月日は経ち[DATE]、今度は1,080円から現在の1,200円に2回目の価格改定を実施します。顧客満足度調査の中での「QB HOUSEのサービスにいく…" at bounding box center [451, 56] width 504 height 181
copy p "顧客満足度調査の中での「QB HOUSEのサービスにいくらまでお支払いいただけるか」という質問項目においてもその平均額は年々上昇しており、これは現場スタッフの…"
